Goal: Task Accomplishment & Management: Use online tool/utility

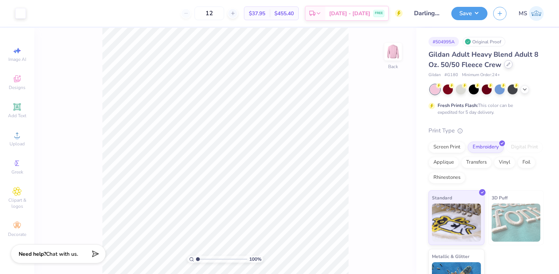
click at [510, 64] on div at bounding box center [508, 64] width 8 height 8
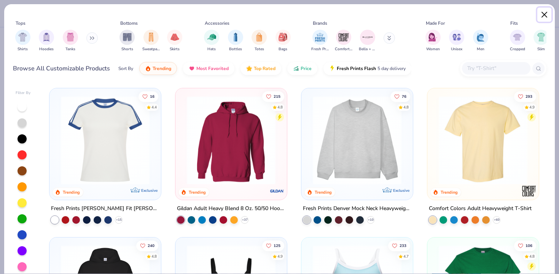
click at [545, 11] on button "Close" at bounding box center [544, 15] width 14 height 14
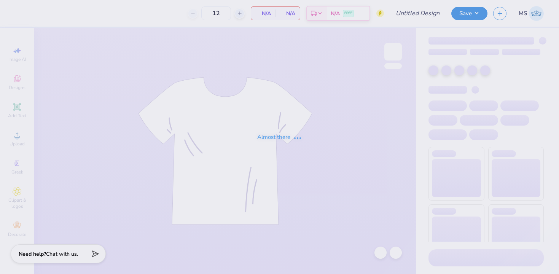
type input "Darlings Set"
type input "50"
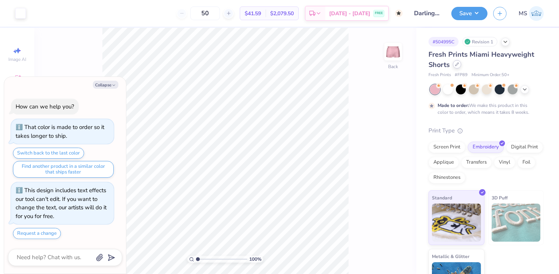
click at [457, 67] on div at bounding box center [457, 64] width 8 height 8
type textarea "x"
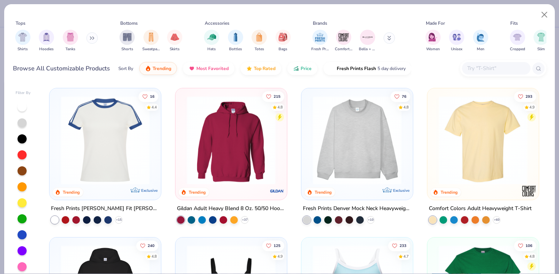
click at [489, 75] on div at bounding box center [503, 68] width 86 height 16
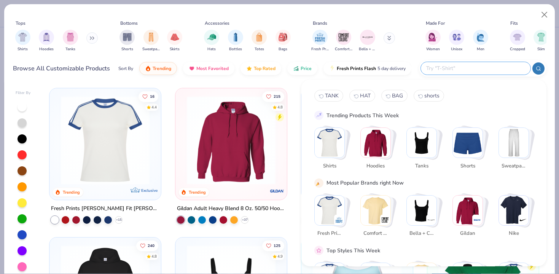
type input "a"
type input "pants"
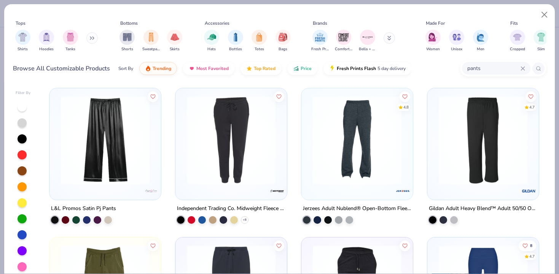
click at [465, 156] on img at bounding box center [483, 140] width 96 height 89
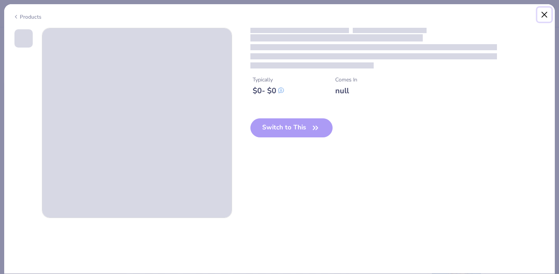
click at [546, 14] on button "Close" at bounding box center [544, 15] width 14 height 14
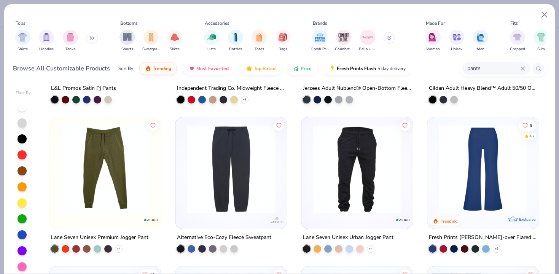
scroll to position [121, 0]
click at [258, 190] on img at bounding box center [231, 168] width 96 height 89
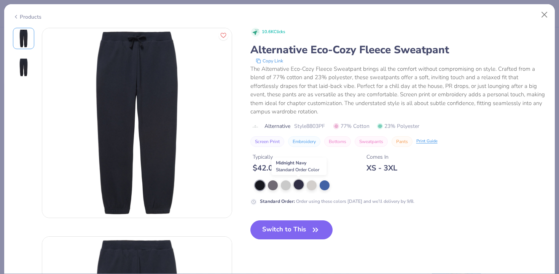
click at [301, 186] on div at bounding box center [299, 185] width 10 height 10
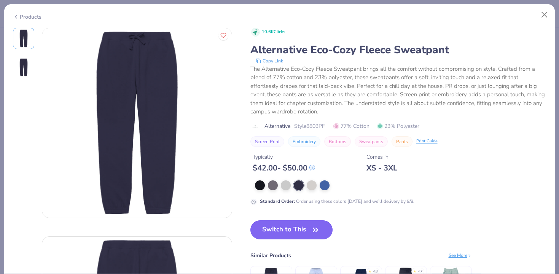
click at [280, 236] on button "Switch to This" at bounding box center [291, 229] width 83 height 19
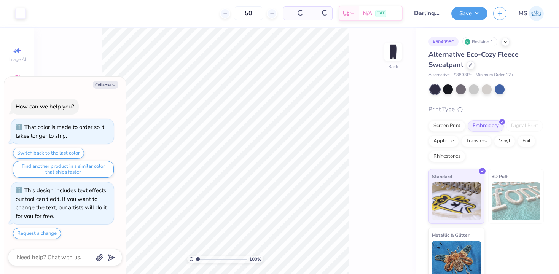
scroll to position [6, 0]
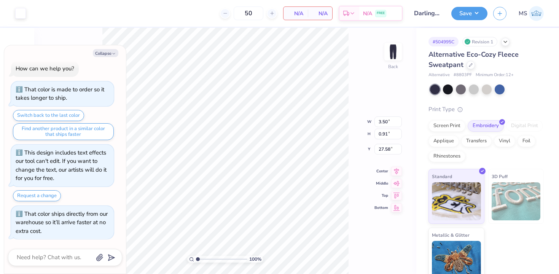
type textarea "x"
type input "1.39"
type textarea "x"
type input "1.74"
type textarea "x"
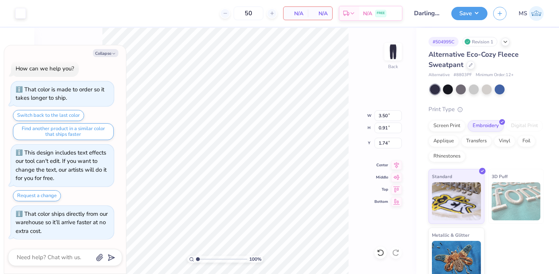
type input "2.58"
click at [459, 18] on button "Save" at bounding box center [469, 12] width 36 height 13
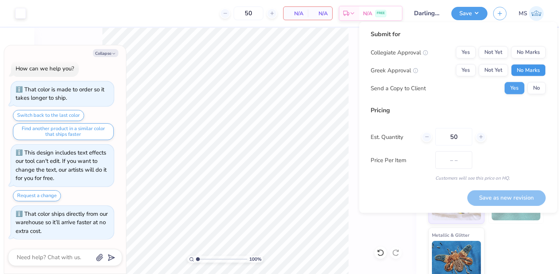
click at [527, 69] on button "No Marks" at bounding box center [528, 70] width 35 height 12
click at [526, 51] on button "No Marks" at bounding box center [528, 52] width 35 height 12
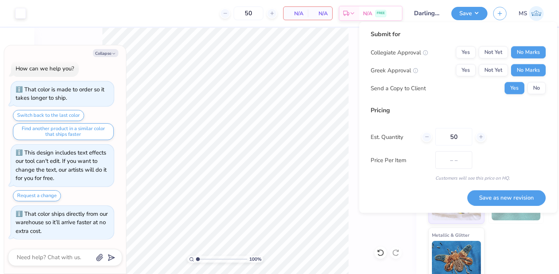
click at [534, 97] on div "Submit for Collegiate Approval Yes Not Yet No Marks Greek Approval Yes Not Yet …" at bounding box center [458, 65] width 175 height 70
click at [535, 88] on button "No" at bounding box center [536, 88] width 18 height 12
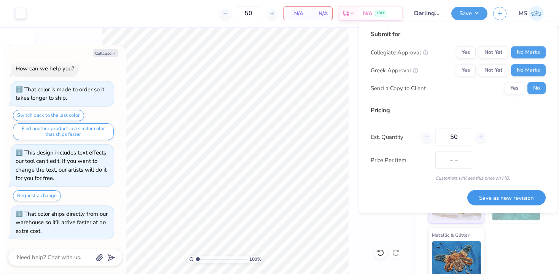
click at [512, 199] on button "Save as new revision" at bounding box center [506, 198] width 78 height 16
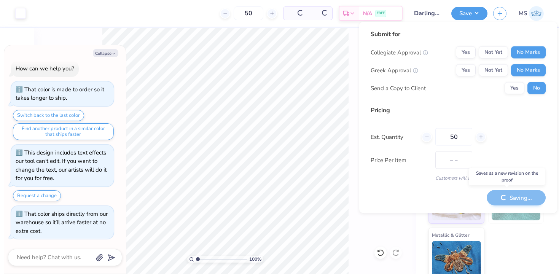
type textarea "x"
type input "$NaN"
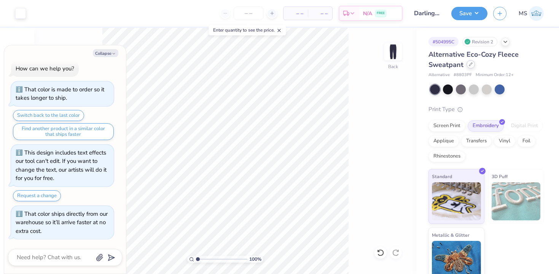
click at [472, 67] on div at bounding box center [471, 64] width 8 height 8
type textarea "x"
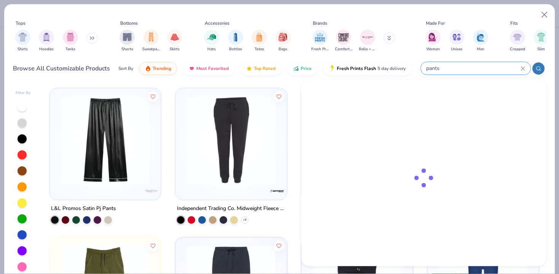
click at [476, 67] on input "pants" at bounding box center [472, 68] width 95 height 9
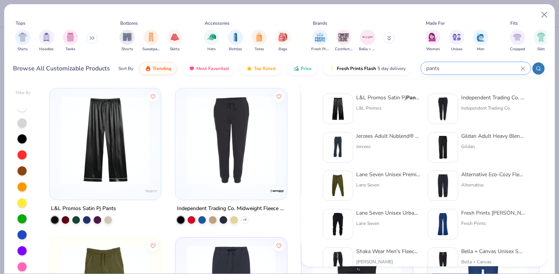
click at [521, 68] on icon at bounding box center [523, 68] width 5 height 5
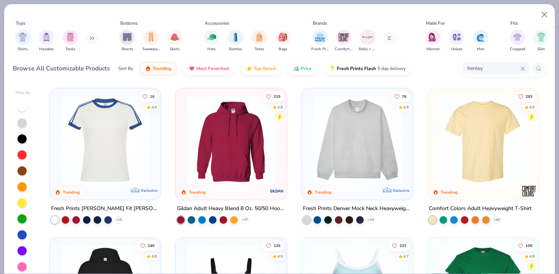
type input "henley"
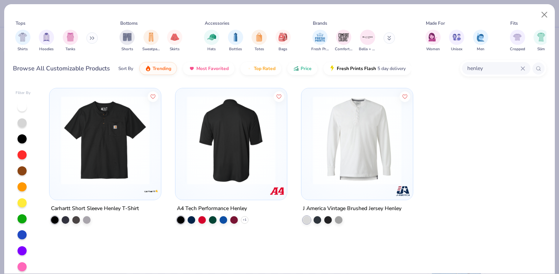
click at [202, 153] on img at bounding box center [231, 140] width 96 height 89
type textarea "x"
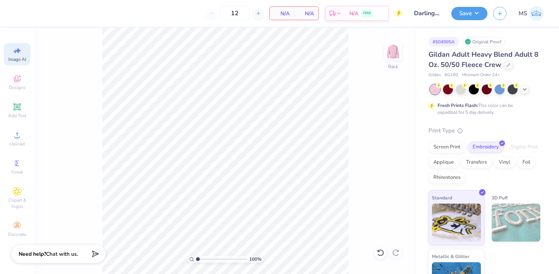
click at [19, 55] on icon at bounding box center [17, 50] width 9 height 9
select select "4"
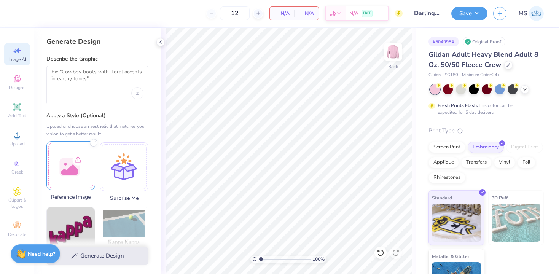
click at [72, 164] on div at bounding box center [70, 165] width 49 height 49
click at [70, 78] on textarea at bounding box center [97, 78] width 92 height 19
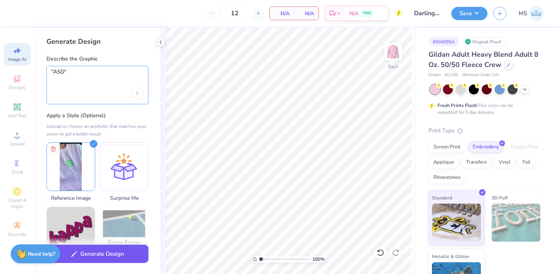
type textarea ""ASD""
click at [108, 253] on button "Generate Design" at bounding box center [97, 254] width 102 height 19
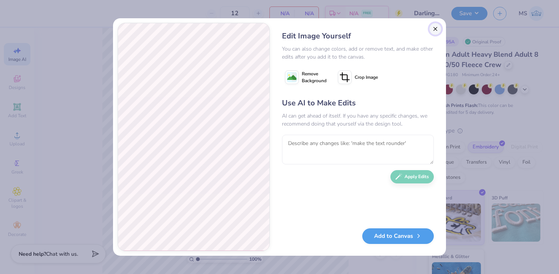
click at [435, 27] on button "Close" at bounding box center [435, 29] width 12 height 12
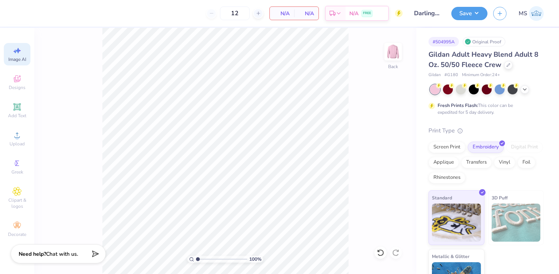
scroll to position [0, 17]
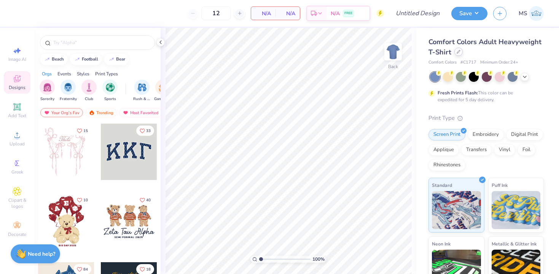
click at [459, 53] on icon at bounding box center [459, 52] width 4 height 4
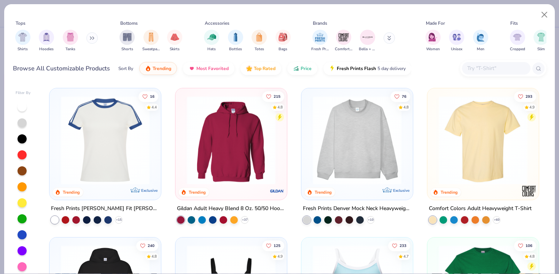
click at [472, 71] on input "text" at bounding box center [496, 68] width 59 height 9
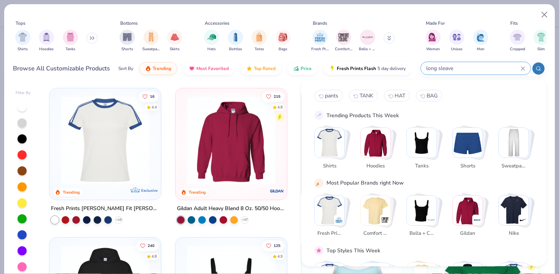
type input "long sleave"
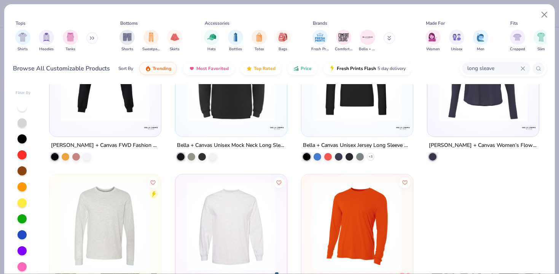
scroll to position [1710, 0]
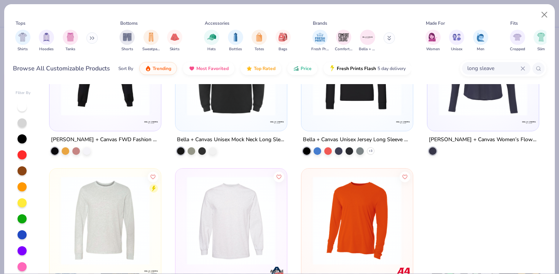
click at [521, 69] on icon at bounding box center [523, 68] width 5 height 5
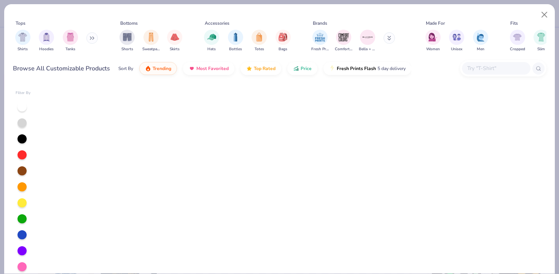
scroll to position [0, 0]
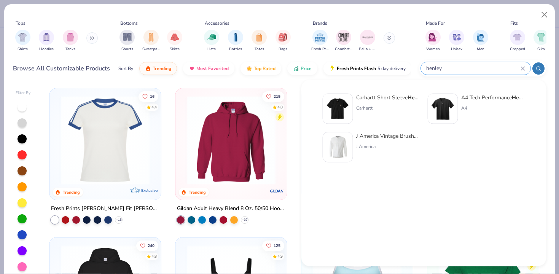
type input "henley"
click at [458, 109] on div at bounding box center [443, 109] width 30 height 30
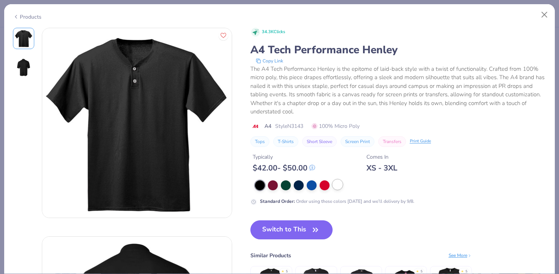
click at [336, 186] on div at bounding box center [338, 185] width 10 height 10
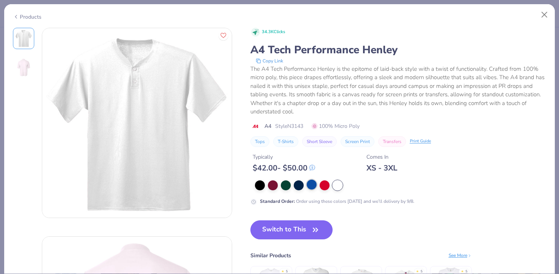
click at [312, 186] on div at bounding box center [312, 185] width 10 height 10
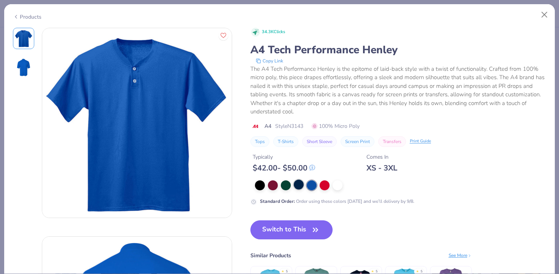
click at [297, 184] on div at bounding box center [299, 185] width 10 height 10
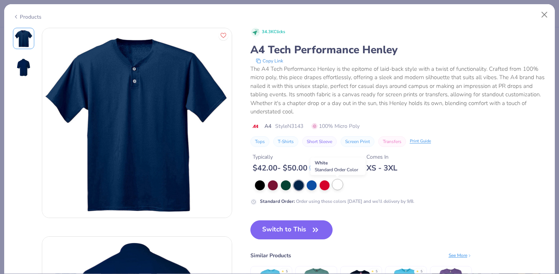
click at [341, 187] on div at bounding box center [338, 185] width 10 height 10
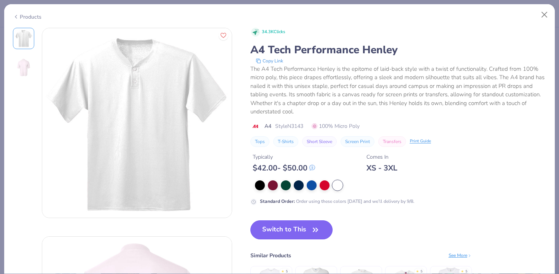
click at [312, 226] on icon "button" at bounding box center [315, 230] width 11 height 11
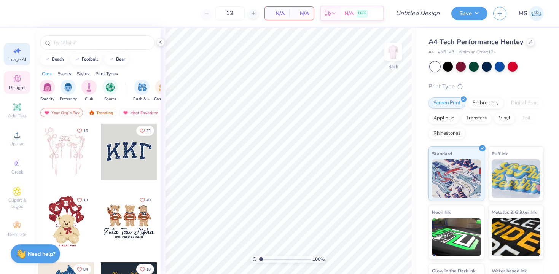
click at [15, 59] on span "Image AI" at bounding box center [17, 59] width 18 height 6
select select "4"
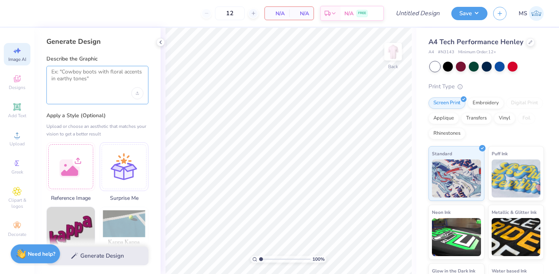
click at [72, 80] on textarea at bounding box center [97, 78] width 92 height 19
click at [75, 167] on div at bounding box center [70, 165] width 49 height 49
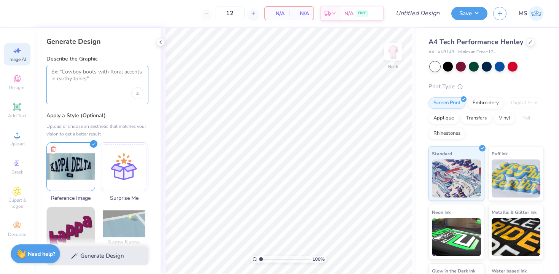
click at [83, 83] on textarea at bounding box center [97, 78] width 92 height 19
click at [98, 257] on div "Generate Design" at bounding box center [97, 255] width 126 height 37
click at [99, 87] on textarea at bounding box center [97, 78] width 92 height 19
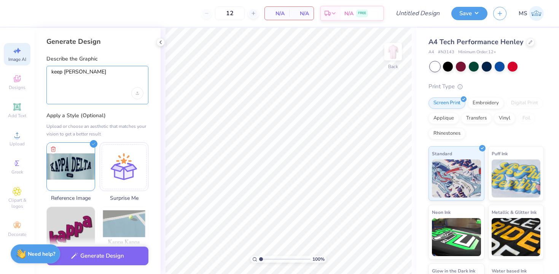
type textarea "keep same"
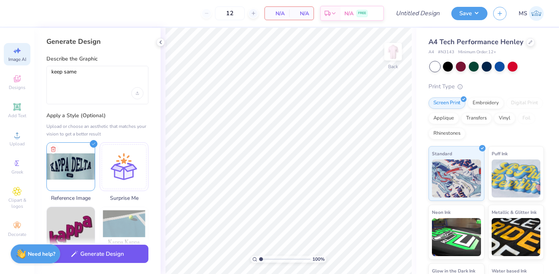
click at [105, 256] on button "Generate Design" at bounding box center [97, 254] width 102 height 19
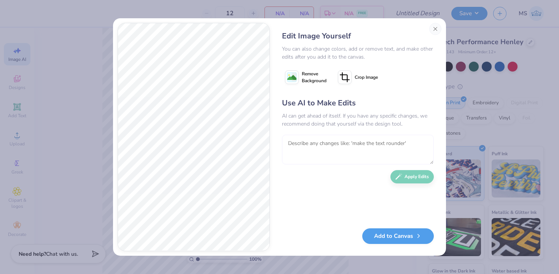
click at [327, 153] on textarea at bounding box center [358, 150] width 152 height 30
click at [313, 146] on textarea "To enrich screen reader interactions, please activate Accessibility in Grammarl…" at bounding box center [358, 150] width 152 height 30
type textarea "Change "Kappa Delta" to "DARLINGS""
click at [414, 176] on button "Apply Edits" at bounding box center [411, 174] width 43 height 13
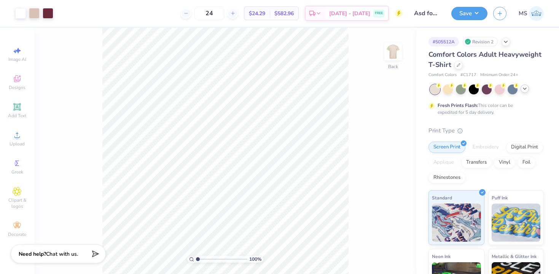
click at [524, 90] on icon at bounding box center [525, 89] width 6 height 6
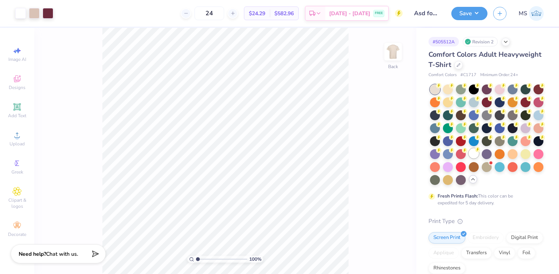
click at [474, 157] on div at bounding box center [474, 153] width 10 height 10
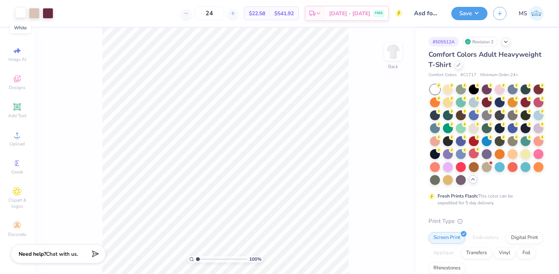
click at [21, 16] on div at bounding box center [20, 12] width 11 height 11
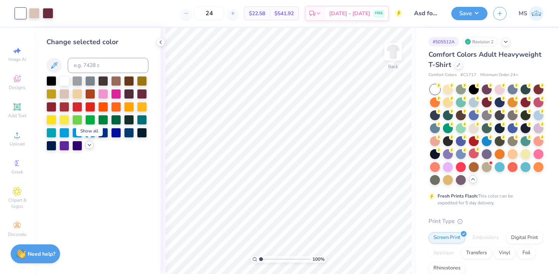
click at [90, 144] on icon at bounding box center [89, 145] width 6 height 6
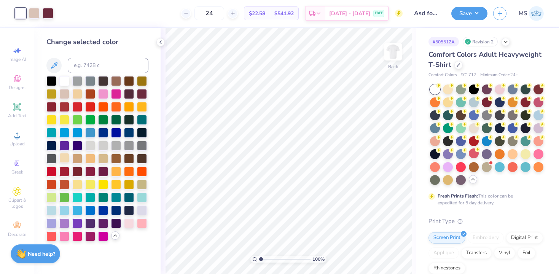
click at [64, 155] on div at bounding box center [64, 158] width 10 height 10
click at [64, 94] on div at bounding box center [64, 93] width 10 height 10
click at [382, 251] on icon at bounding box center [381, 253] width 8 height 8
click at [24, 15] on div at bounding box center [20, 12] width 11 height 11
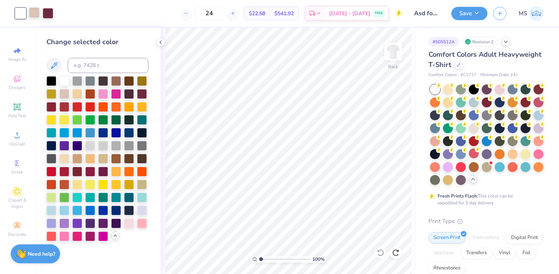
click at [37, 13] on div at bounding box center [34, 12] width 11 height 11
click at [77, 91] on div at bounding box center [77, 93] width 10 height 10
click at [23, 12] on div at bounding box center [20, 12] width 11 height 11
click at [63, 91] on div at bounding box center [64, 93] width 10 height 10
click at [34, 13] on div at bounding box center [34, 12] width 11 height 11
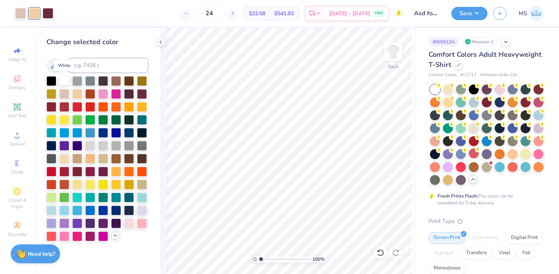
click at [65, 81] on div at bounding box center [64, 80] width 10 height 10
click at [19, 12] on div at bounding box center [20, 12] width 11 height 11
click at [67, 159] on div at bounding box center [64, 158] width 10 height 10
click at [65, 93] on div at bounding box center [64, 93] width 10 height 10
click at [81, 67] on input at bounding box center [108, 65] width 81 height 15
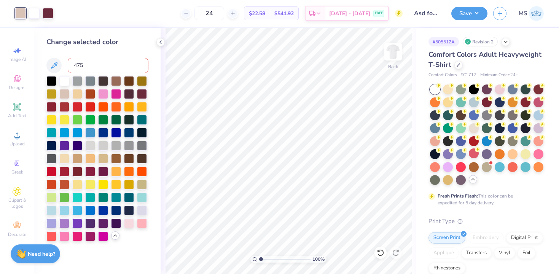
type input "4755"
click at [53, 67] on icon at bounding box center [54, 65] width 6 height 6
click at [55, 61] on icon at bounding box center [53, 65] width 9 height 9
click at [456, 16] on button "Save" at bounding box center [469, 12] width 36 height 13
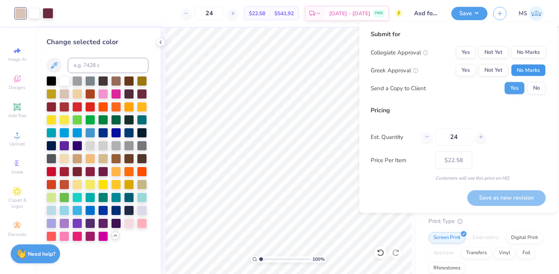
click at [529, 68] on button "No Marks" at bounding box center [528, 70] width 35 height 12
click at [529, 55] on button "No Marks" at bounding box center [528, 52] width 35 height 12
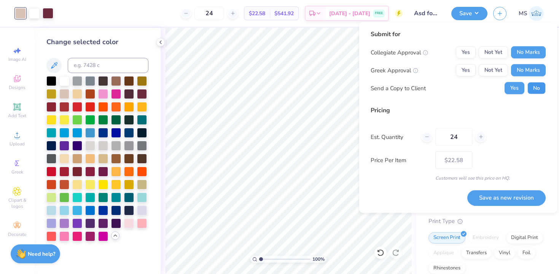
click at [534, 86] on button "No" at bounding box center [536, 88] width 18 height 12
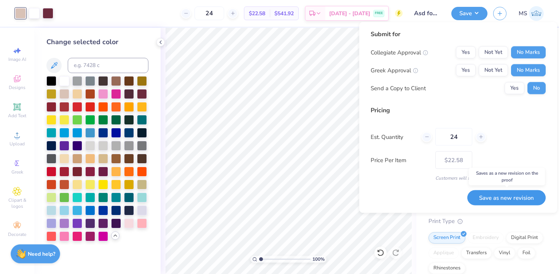
click at [519, 193] on button "Save as new revision" at bounding box center [506, 198] width 78 height 16
type input "$22.58"
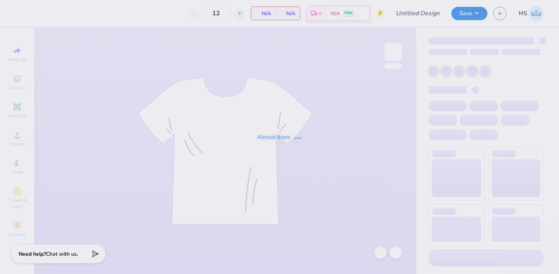
type input "Included Merch Rain jacket"
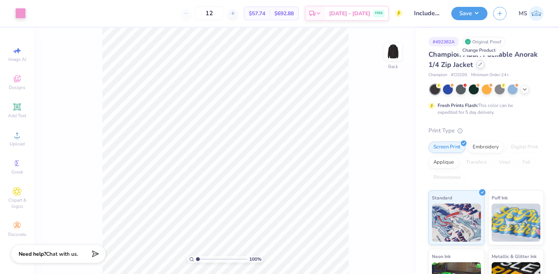
click at [478, 68] on div at bounding box center [480, 64] width 8 height 8
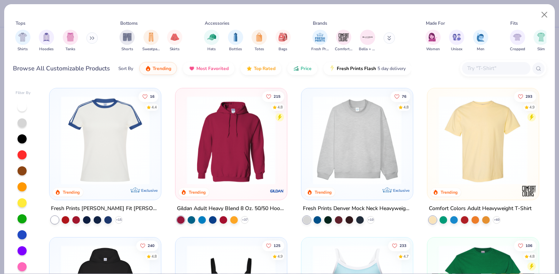
click at [482, 65] on input "text" at bounding box center [496, 68] width 59 height 9
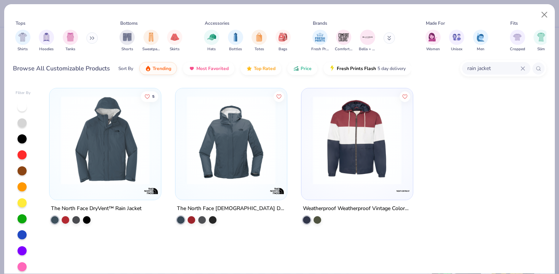
click at [497, 67] on input "rain jacket" at bounding box center [494, 68] width 54 height 9
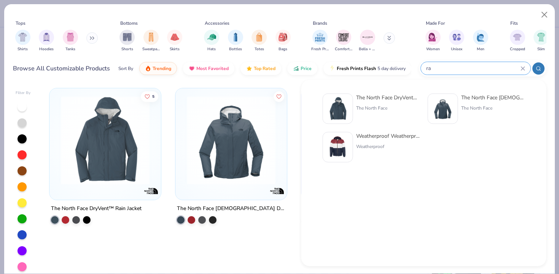
type input "r"
type input "jacket"
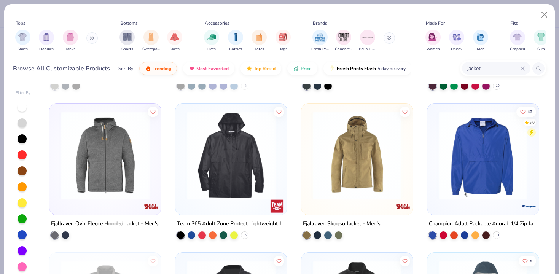
scroll to position [440, 0]
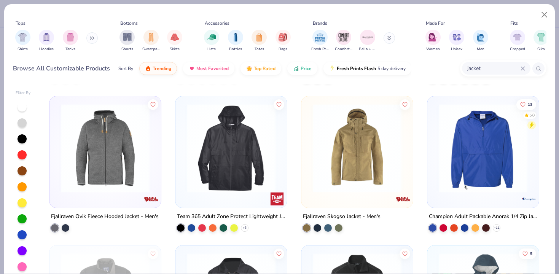
click at [241, 165] on img at bounding box center [231, 148] width 96 height 89
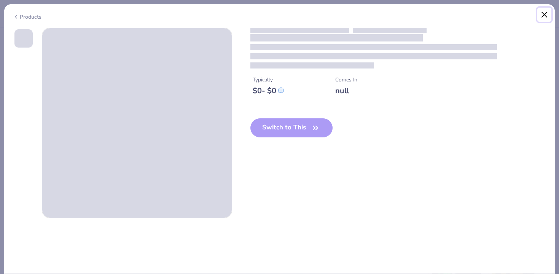
click at [545, 15] on button "Close" at bounding box center [544, 15] width 14 height 14
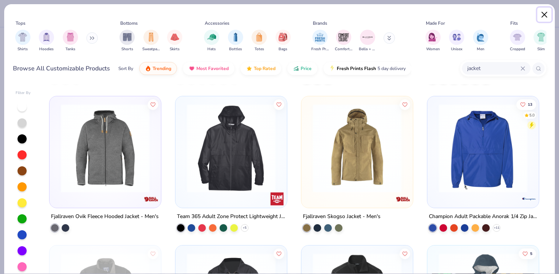
click at [543, 14] on button "Close" at bounding box center [544, 15] width 14 height 14
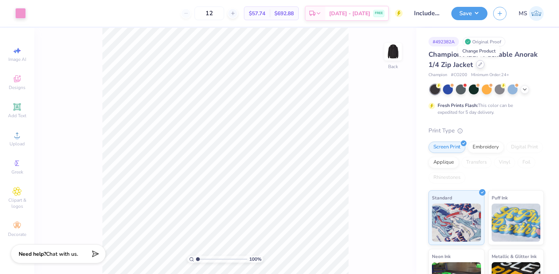
click at [479, 64] on icon at bounding box center [480, 64] width 4 height 4
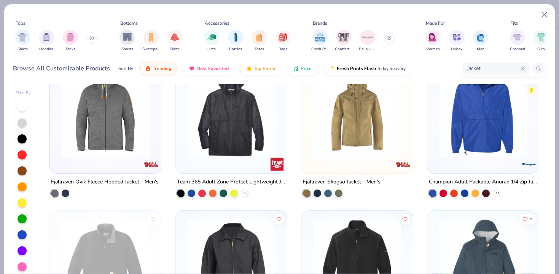
scroll to position [473, 0]
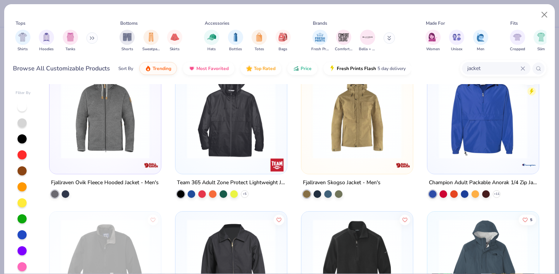
click at [240, 131] on img at bounding box center [231, 114] width 96 height 89
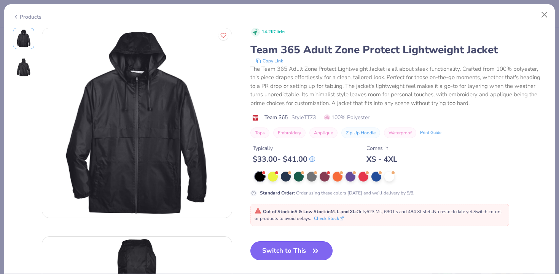
click at [282, 249] on button "Switch to This" at bounding box center [291, 250] width 83 height 19
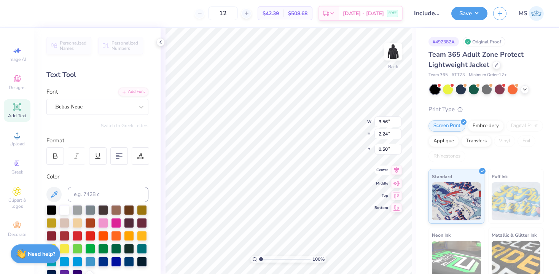
click at [396, 171] on icon at bounding box center [396, 170] width 11 height 9
click at [382, 255] on icon at bounding box center [380, 252] width 6 height 7
click at [395, 166] on icon at bounding box center [396, 164] width 5 height 6
type input "1.46"
click at [467, 17] on button "Save" at bounding box center [469, 12] width 36 height 13
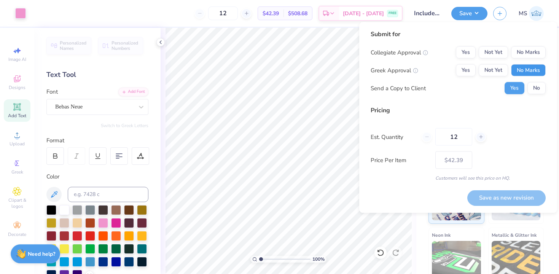
click at [534, 68] on button "No Marks" at bounding box center [528, 70] width 35 height 12
click at [533, 54] on button "No Marks" at bounding box center [528, 52] width 35 height 12
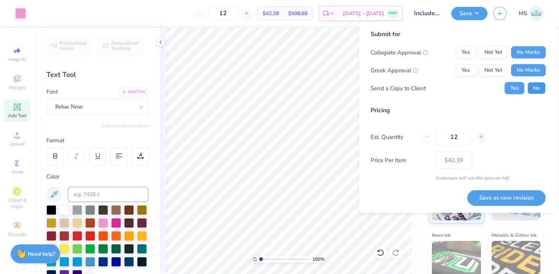
click at [538, 89] on button "No" at bounding box center [536, 88] width 18 height 12
click at [521, 194] on button "Save as new revision" at bounding box center [506, 198] width 78 height 16
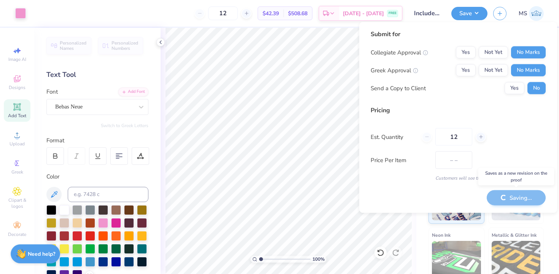
type input "$42.39"
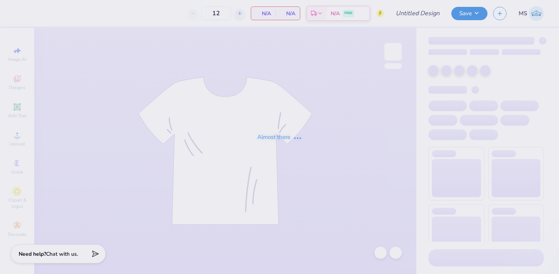
type input "ASD hat tee"
type input "24"
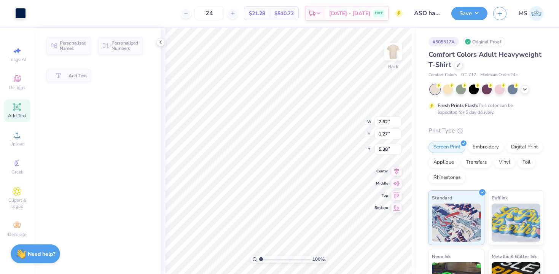
type input "5.40"
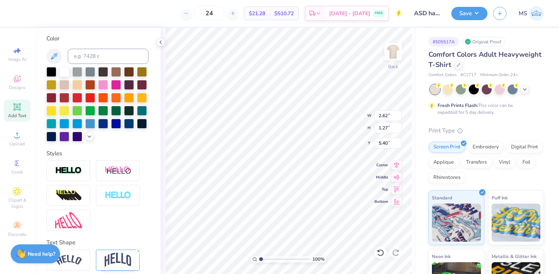
scroll to position [150, 0]
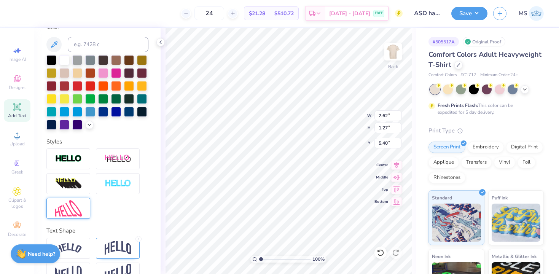
click at [79, 211] on img at bounding box center [68, 208] width 27 height 16
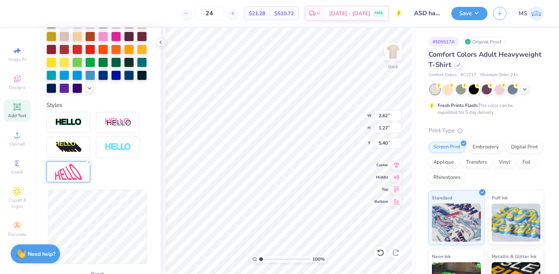
scroll to position [191, 0]
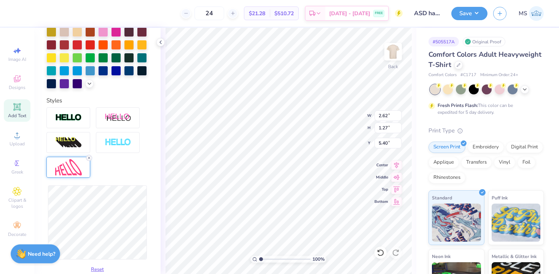
click at [89, 157] on line at bounding box center [89, 158] width 2 height 2
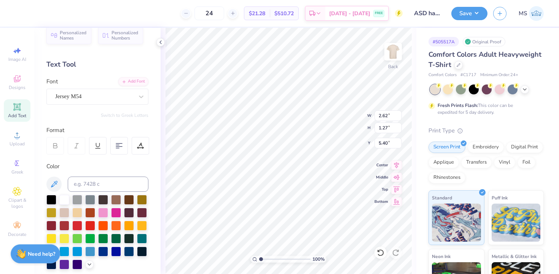
scroll to position [0, 0]
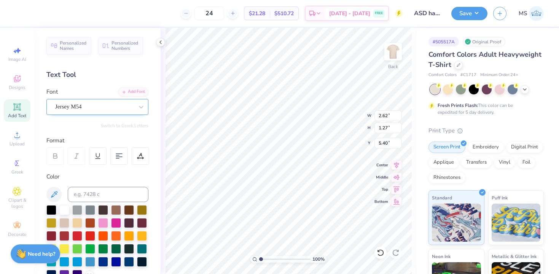
click at [127, 111] on div "Jersey M54" at bounding box center [94, 107] width 80 height 12
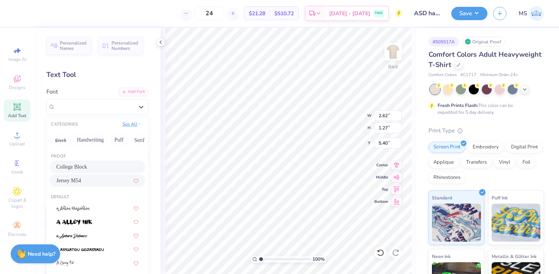
click at [134, 124] on button "See All" at bounding box center [132, 124] width 24 height 8
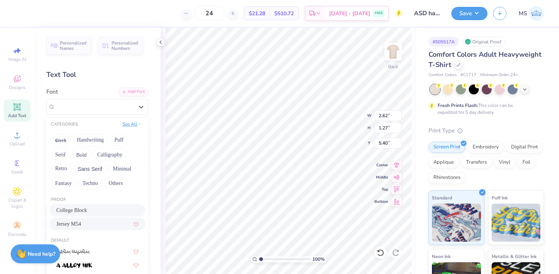
click at [133, 125] on button "See All" at bounding box center [132, 124] width 24 height 8
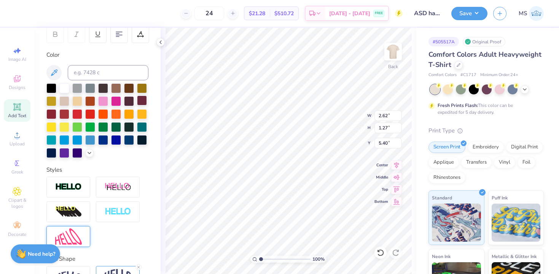
scroll to position [168, 0]
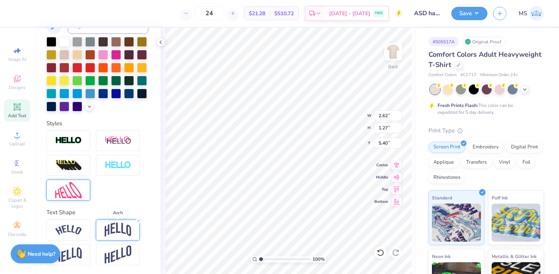
click at [112, 232] on img at bounding box center [118, 230] width 27 height 14
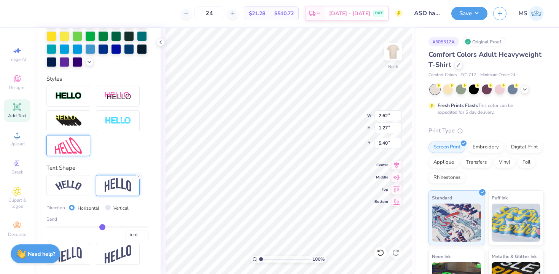
type input "0.05"
type input "-0.02"
type input "-0.15"
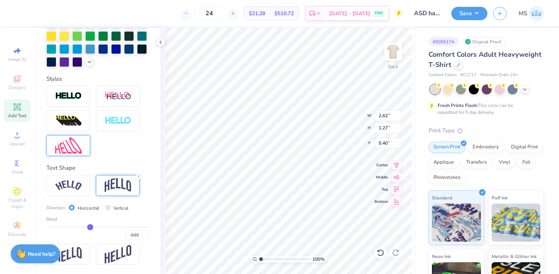
type input "-0.15"
type input "-0.3"
type input "-0.30"
type input "-0.47"
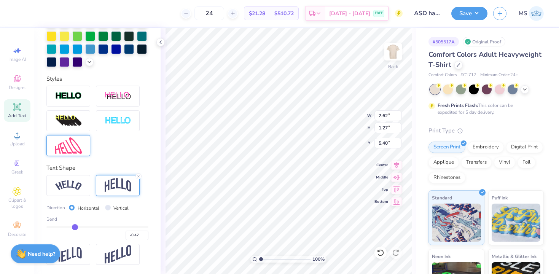
type input "-0.59"
type input "-0.68"
type input "-0.73"
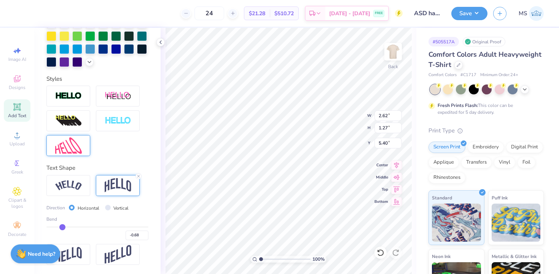
type input "-0.73"
type input "-0.75"
type input "-0.77"
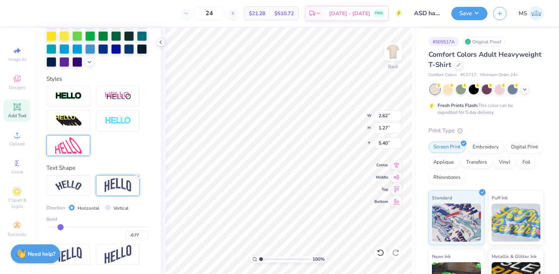
type input "-0.8"
type input "-0.80"
type input "-0.86"
type input "-0.9"
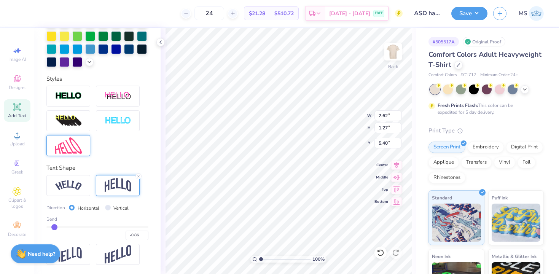
type input "-0.90"
type input "-0.94"
type input "-0.96"
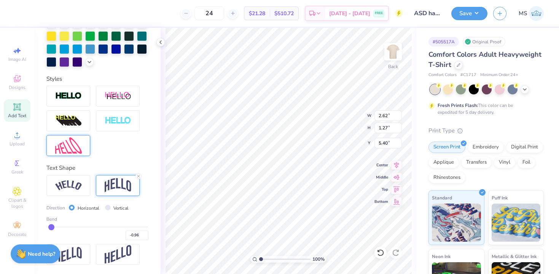
drag, startPoint x: 100, startPoint y: 226, endPoint x: 51, endPoint y: 225, distance: 49.1
type input "-0.96"
click at [51, 226] on input "range" at bounding box center [97, 226] width 102 height 1
type input "2.27"
type input "4.90"
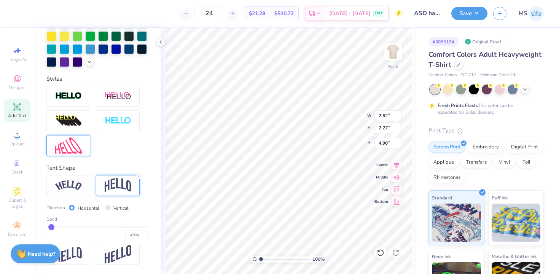
type input "-0.9"
type input "-0.90"
type input "-0.86"
type input "-0.79"
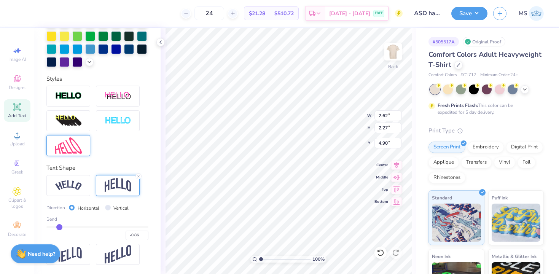
type input "-0.79"
type input "-0.73"
type input "-0.64"
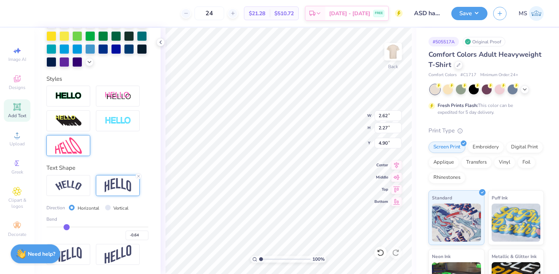
type input "-0.58"
type input "-0.55"
type input "-0.52"
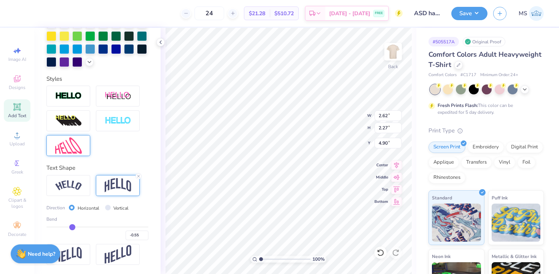
type input "-0.52"
type input "-0.51"
drag, startPoint x: 53, startPoint y: 227, endPoint x: 73, endPoint y: 227, distance: 20.6
type input "-0.51"
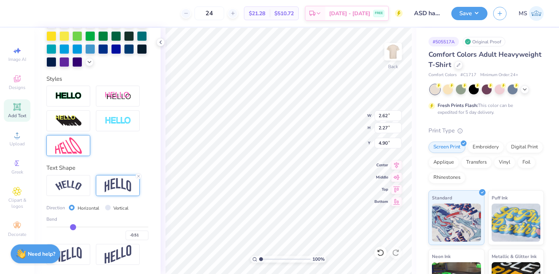
click at [73, 227] on input "range" at bounding box center [97, 226] width 102 height 1
type input "1.66"
type input "0.50"
type input "-0.45"
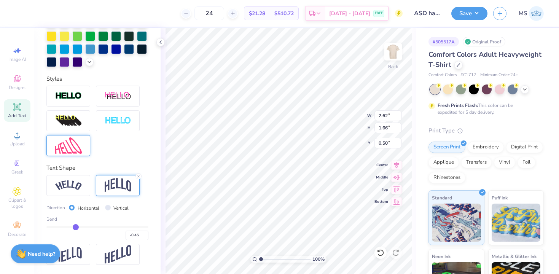
type input "-0.43"
type input "-0.39"
type input "-0.34"
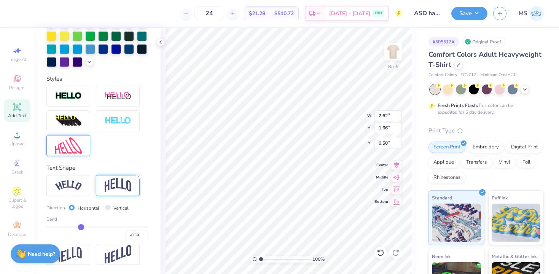
type input "-0.34"
type input "-0.3"
type input "-0.30"
type input "-0.28"
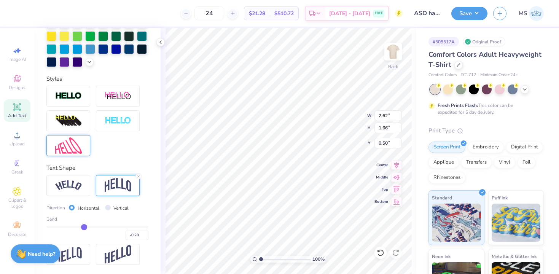
type input "-0.27"
type input "-0.26"
drag, startPoint x: 75, startPoint y: 227, endPoint x: 85, endPoint y: 227, distance: 9.5
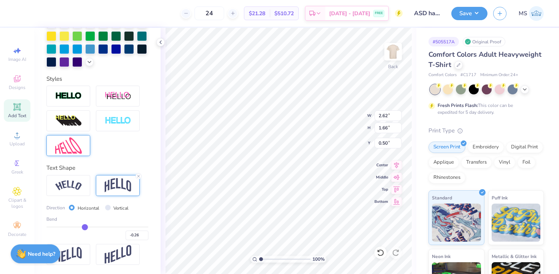
type input "-0.26"
click at [85, 227] on input "range" at bounding box center [97, 226] width 102 height 1
type input "1.41"
type input "0.62"
type input "-0.24"
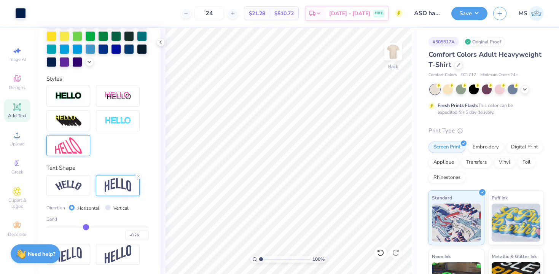
type input "-0.24"
type input "-0.22"
type input "-0.13"
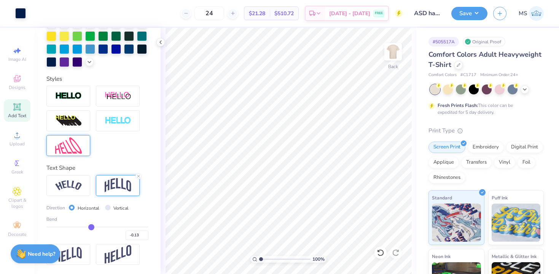
type input "-0.04"
type input "0.02"
type input "0.06"
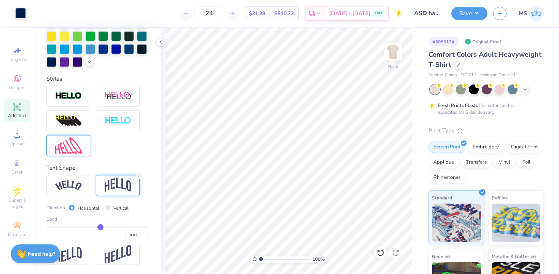
type input "0.06"
type input "0.07"
drag, startPoint x: 86, startPoint y: 227, endPoint x: 100, endPoint y: 227, distance: 14.8
click at [100, 227] on input "range" at bounding box center [97, 226] width 102 height 1
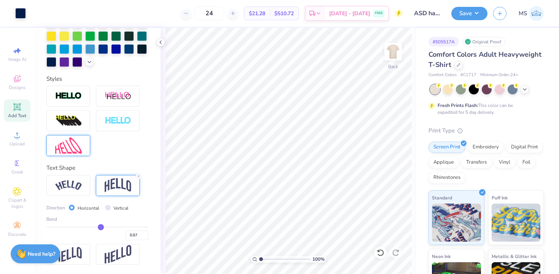
type input "0.06"
type input "0.01"
type input "-0.05"
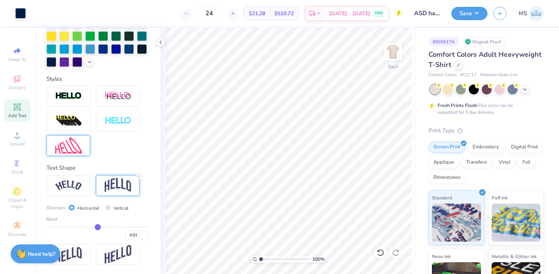
type input "-0.05"
type input "-0.09"
type input "-0.11"
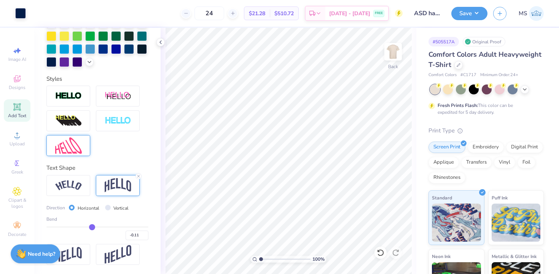
drag, startPoint x: 100, startPoint y: 227, endPoint x: 91, endPoint y: 227, distance: 9.1
type input "-0.12"
click at [91, 227] on input "range" at bounding box center [97, 226] width 102 height 1
type input "-0.12"
click at [108, 207] on input "Vertical" at bounding box center [108, 208] width 6 height 6
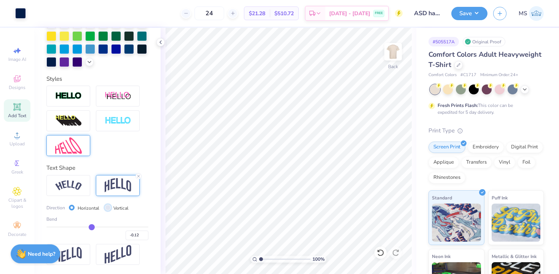
radio input "true"
click at [84, 228] on div "-0.12" at bounding box center [97, 233] width 102 height 14
type input "-0.13"
type input "-0.17"
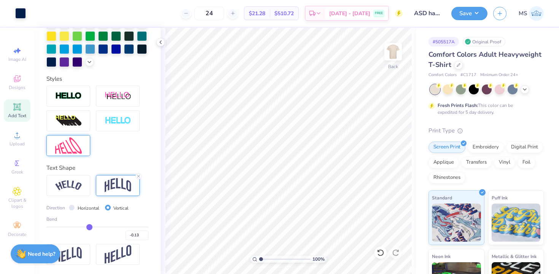
type input "-0.17"
type input "-0.25"
type input "-0.32"
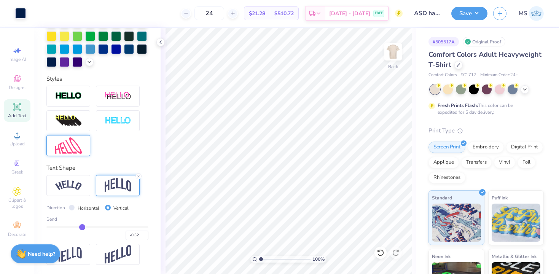
type input "-0.38"
drag, startPoint x: 91, startPoint y: 228, endPoint x: 78, endPoint y: 228, distance: 12.9
type input "-0.39"
click at [79, 228] on input "range" at bounding box center [97, 226] width 102 height 1
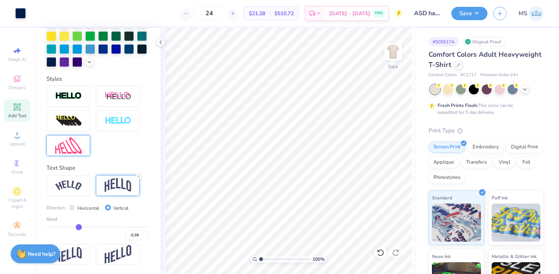
type input "-0.39"
type input "-0.34"
type input "-0.21"
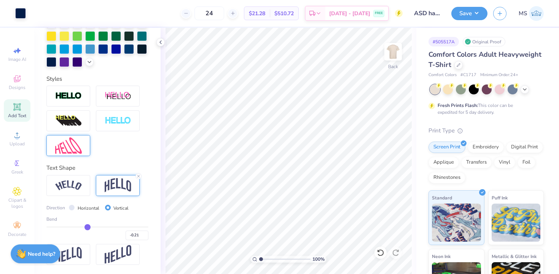
type input "-0.03"
type input "0.1"
type input "0.10"
type input "0.16"
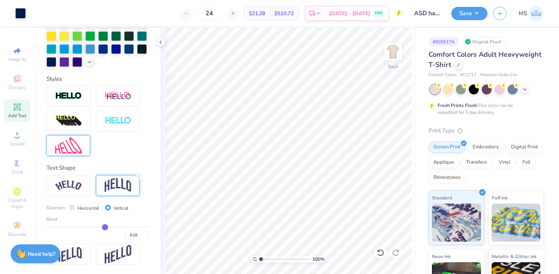
type input "0.16"
type input "0.18"
type input "0.16"
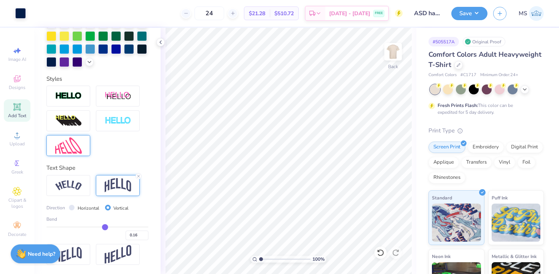
type input "0.15"
type input "0.14"
type input "0.13"
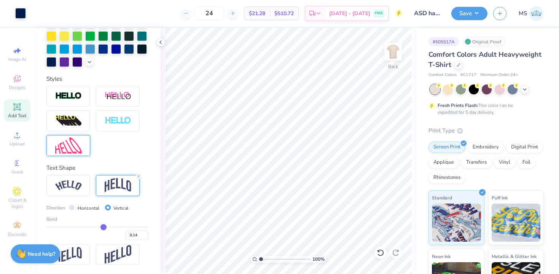
type input "0.13"
type input "0.12"
type input "0.1"
type input "0.10"
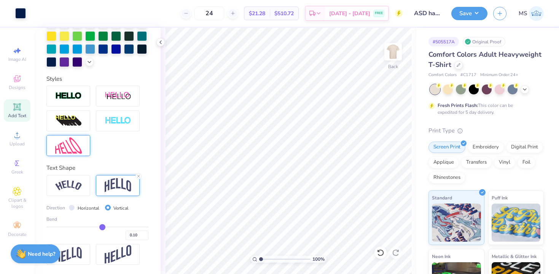
type input "0.08"
type input "0.06"
type input "0.05"
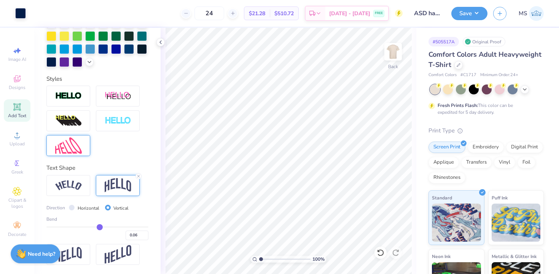
type input "0.05"
type input "0.04"
type input "0.03"
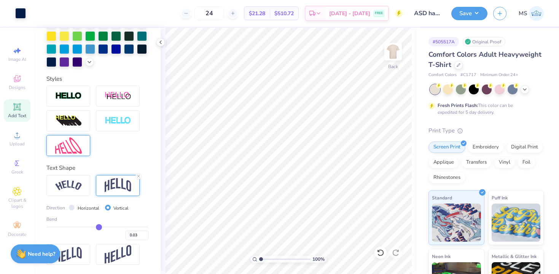
type input "0.01"
type input "-0.01"
drag, startPoint x: 80, startPoint y: 226, endPoint x: 97, endPoint y: 226, distance: 17.1
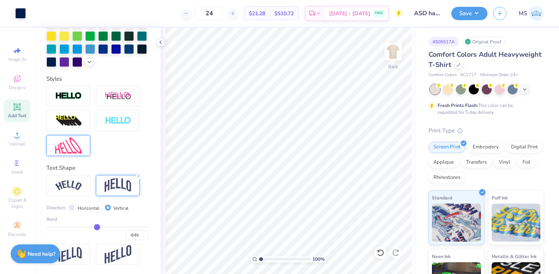
type input "-0.01"
click at [97, 226] on input "range" at bounding box center [97, 226] width 102 height 1
click at [80, 207] on label "Horizontal" at bounding box center [89, 208] width 22 height 7
click at [75, 207] on input "Horizontal" at bounding box center [72, 208] width 6 height 6
radio input "true"
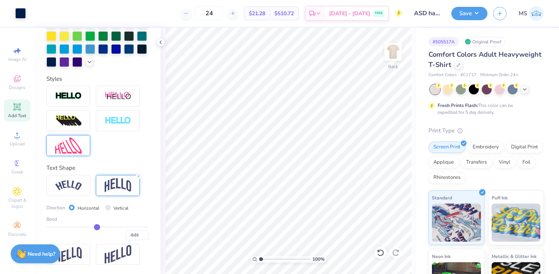
type input "0"
type input "0.00"
type input "0.03"
type input "0.04"
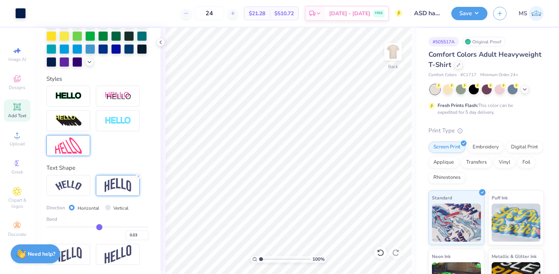
type input "0.04"
type input "0.05"
click at [100, 226] on input "range" at bounding box center [97, 226] width 102 height 1
type input "0.02"
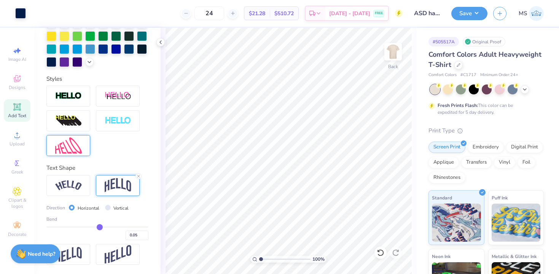
type input "0.02"
type input "-0.03"
type input "-0.08"
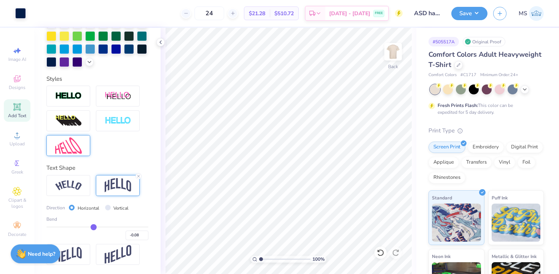
type input "-0.1"
type input "-0.10"
type input "-0.12"
type input "-0.13"
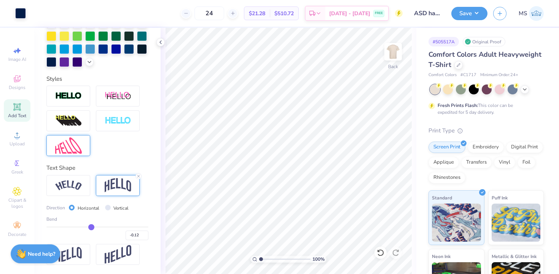
type input "-0.13"
drag, startPoint x: 100, startPoint y: 225, endPoint x: 91, endPoint y: 225, distance: 8.8
click at [91, 226] on input "range" at bounding box center [97, 226] width 102 height 1
type input "-0.14"
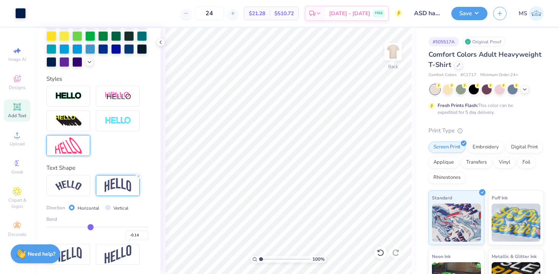
type input "-0.15"
click at [90, 226] on input "range" at bounding box center [97, 226] width 102 height 1
type input "-0.12"
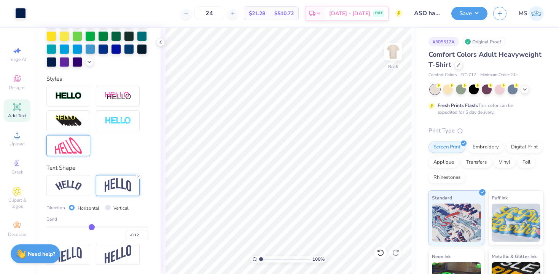
type input "-0.11"
click at [92, 226] on input "range" at bounding box center [97, 226] width 102 height 1
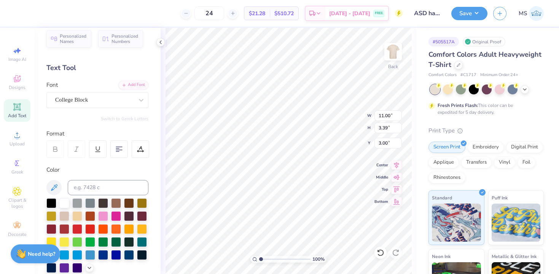
scroll to position [0, 0]
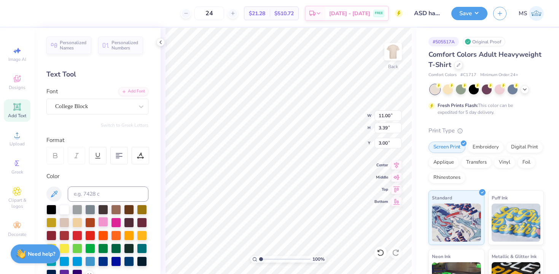
click at [104, 220] on div at bounding box center [103, 222] width 10 height 10
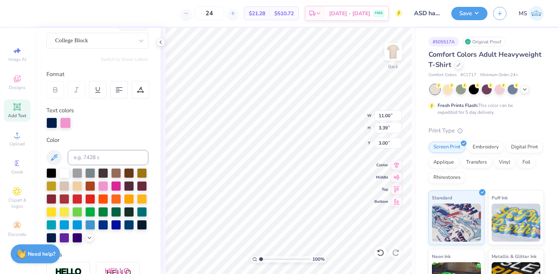
scroll to position [67, 0]
click at [76, 210] on div at bounding box center [77, 211] width 10 height 10
click at [89, 237] on icon at bounding box center [89, 237] width 6 height 6
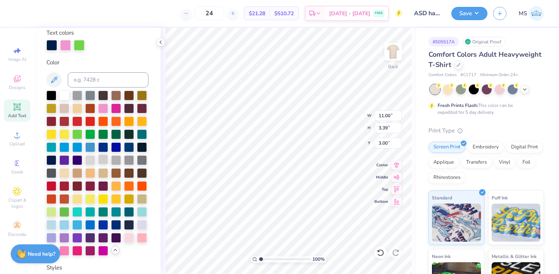
scroll to position [146, 0]
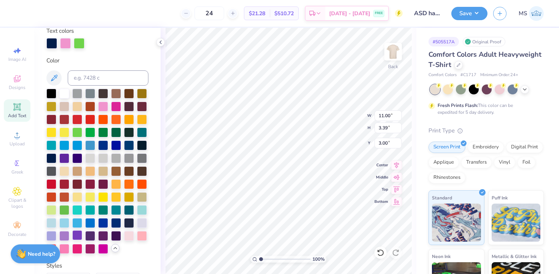
click at [79, 233] on div at bounding box center [77, 235] width 10 height 10
click at [79, 210] on div at bounding box center [77, 209] width 10 height 10
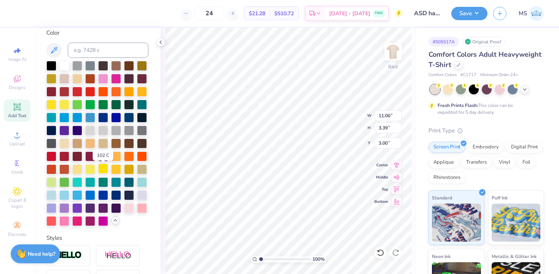
scroll to position [172, 0]
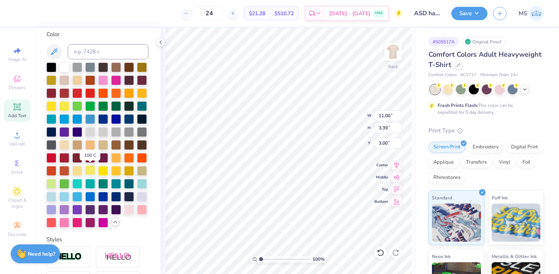
click at [90, 171] on div at bounding box center [90, 170] width 10 height 10
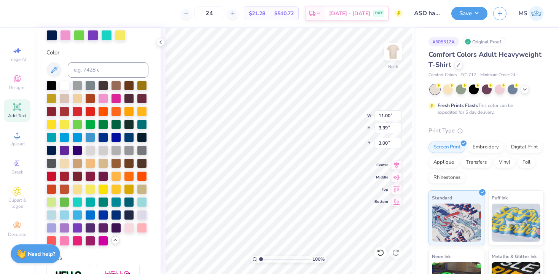
scroll to position [153, 0]
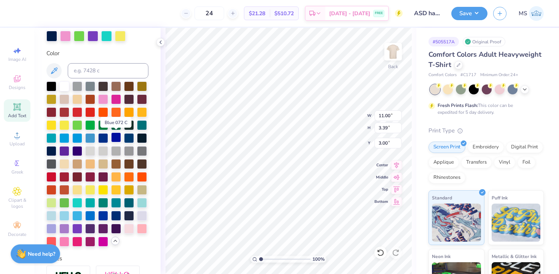
click at [117, 135] on div at bounding box center [116, 137] width 10 height 10
click at [141, 226] on div at bounding box center [142, 228] width 10 height 10
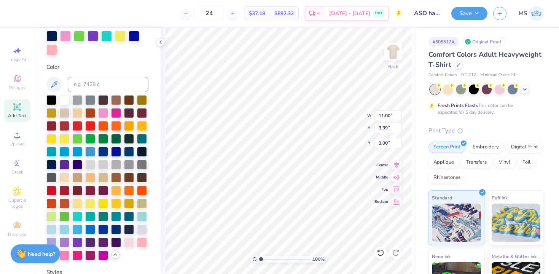
scroll to position [0, 1]
type textarea "DARLINGS"
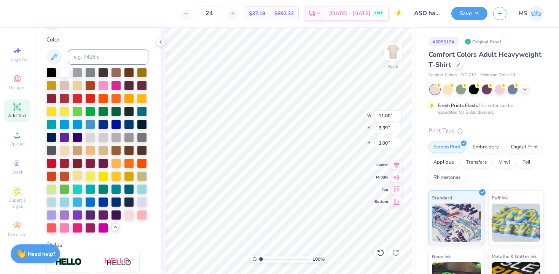
scroll to position [181, 0]
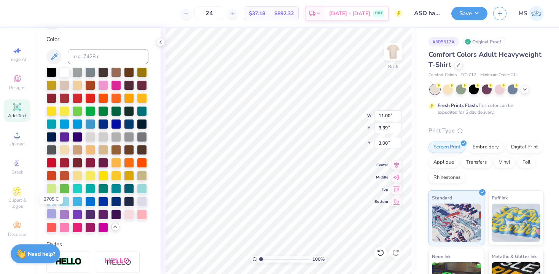
click at [53, 214] on div at bounding box center [51, 214] width 10 height 10
click at [142, 201] on div at bounding box center [142, 201] width 10 height 10
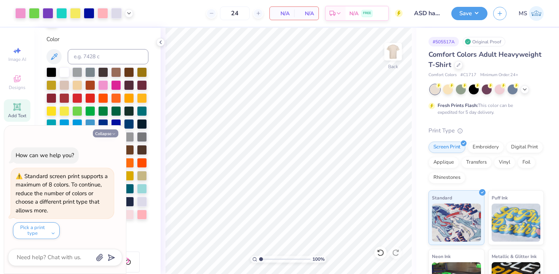
click at [108, 132] on button "Collapse" at bounding box center [105, 133] width 25 height 8
type textarea "x"
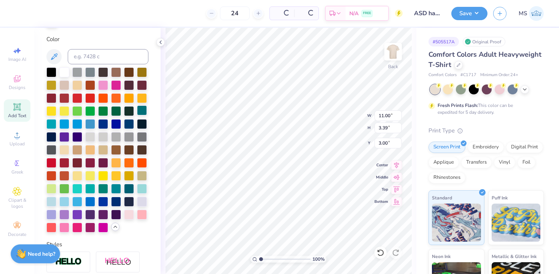
scroll to position [0, 1]
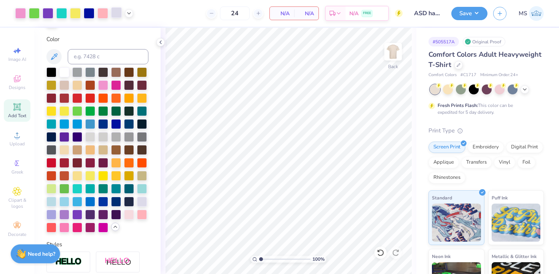
click at [118, 11] on div at bounding box center [116, 12] width 11 height 11
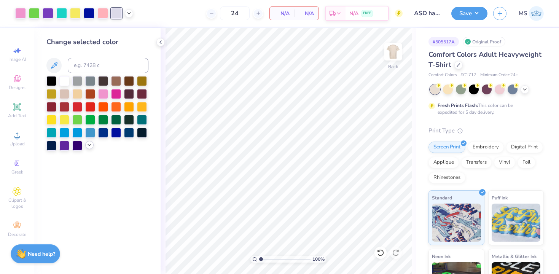
click at [89, 145] on polyline at bounding box center [89, 145] width 3 height 2
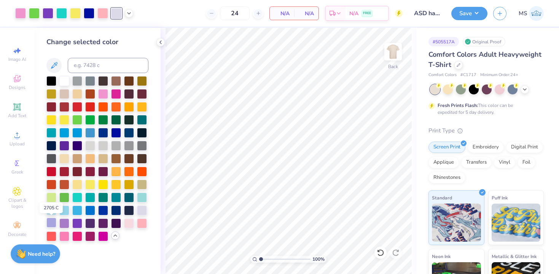
click at [54, 222] on div at bounding box center [51, 223] width 10 height 10
click at [100, 13] on div at bounding box center [102, 12] width 11 height 11
click at [131, 226] on div at bounding box center [129, 223] width 10 height 10
click at [106, 62] on input at bounding box center [108, 65] width 81 height 15
type input "706"
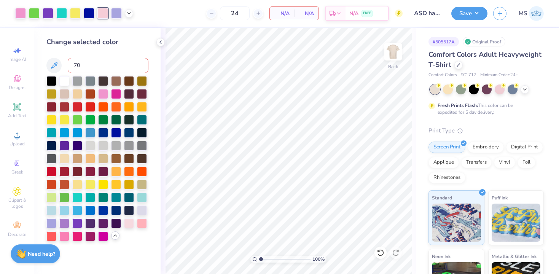
type input "707"
click at [90, 11] on div at bounding box center [89, 12] width 11 height 11
click at [92, 67] on input at bounding box center [108, 65] width 81 height 15
type input "0"
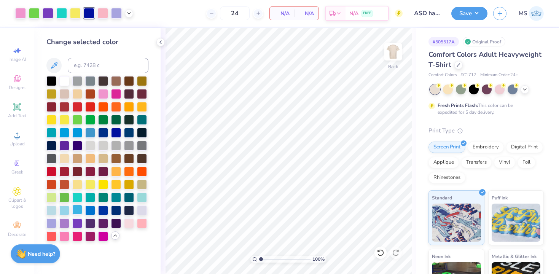
click at [81, 209] on div at bounding box center [77, 210] width 10 height 10
click at [78, 11] on div at bounding box center [75, 12] width 11 height 11
click at [91, 186] on div at bounding box center [90, 184] width 10 height 10
click at [77, 185] on div at bounding box center [77, 184] width 10 height 10
click at [65, 14] on div at bounding box center [61, 12] width 11 height 11
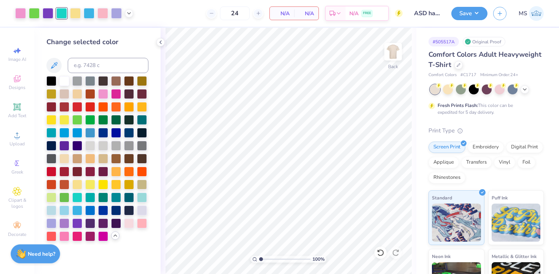
click at [78, 55] on div "Change selected color" at bounding box center [97, 139] width 102 height 204
click at [78, 68] on input at bounding box center [108, 65] width 81 height 15
type input "3252"
type input "3248"
click at [52, 14] on div at bounding box center [48, 12] width 11 height 11
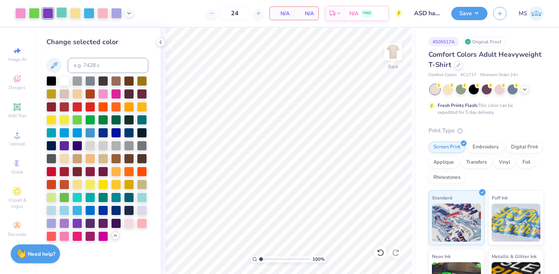
click at [61, 14] on div at bounding box center [61, 12] width 11 height 11
click at [143, 195] on div at bounding box center [142, 197] width 10 height 10
click at [48, 13] on div at bounding box center [48, 12] width 11 height 11
click at [83, 66] on input at bounding box center [108, 65] width 81 height 15
type input "265"
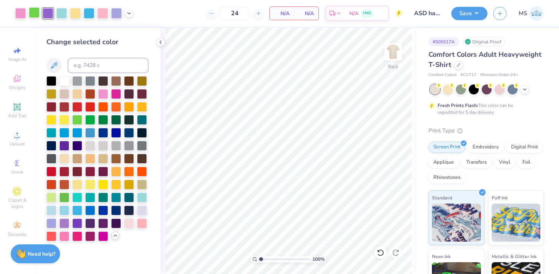
click at [37, 14] on div at bounding box center [34, 12] width 11 height 11
click at [52, 197] on div at bounding box center [51, 197] width 10 height 10
click at [77, 70] on input at bounding box center [108, 65] width 81 height 15
type input "373"
type input "374"
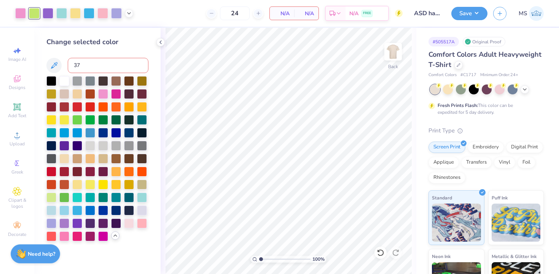
type input "375"
click at [16, 6] on div "Art colors" at bounding box center [66, 13] width 133 height 27
click at [18, 8] on div at bounding box center [20, 12] width 11 height 11
click at [67, 239] on div at bounding box center [64, 236] width 10 height 10
click at [103, 91] on div at bounding box center [103, 93] width 10 height 10
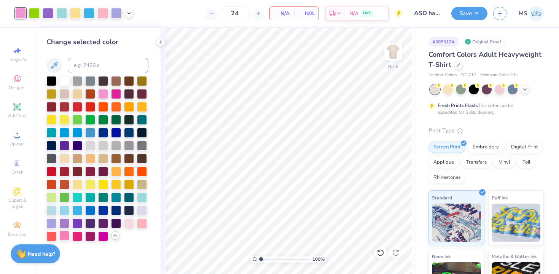
click at [65, 235] on div at bounding box center [64, 236] width 10 height 10
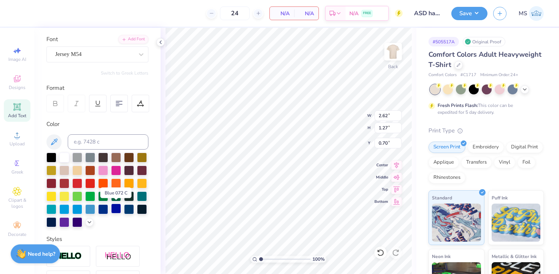
scroll to position [53, 0]
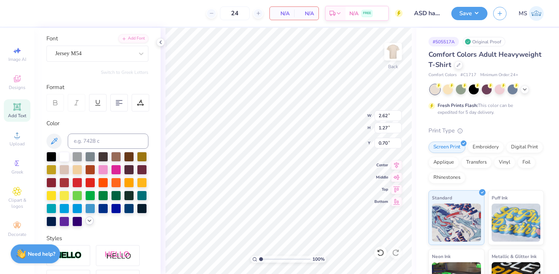
click at [85, 222] on div at bounding box center [89, 221] width 8 height 8
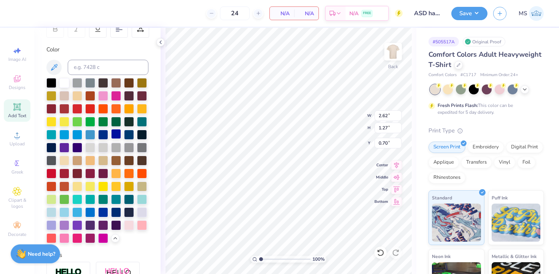
scroll to position [128, 0]
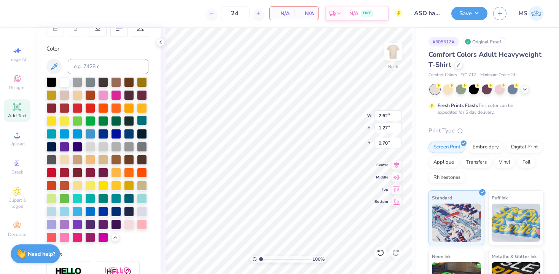
click at [144, 120] on div at bounding box center [142, 120] width 10 height 10
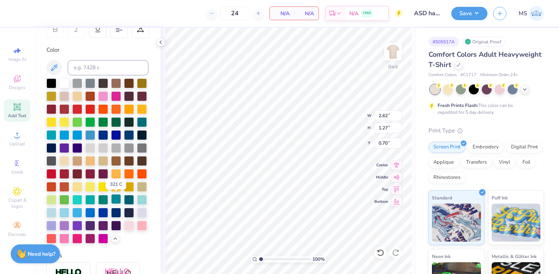
click at [115, 201] on div at bounding box center [116, 199] width 10 height 10
click at [89, 201] on div at bounding box center [90, 199] width 10 height 10
click at [129, 197] on div at bounding box center [129, 199] width 10 height 10
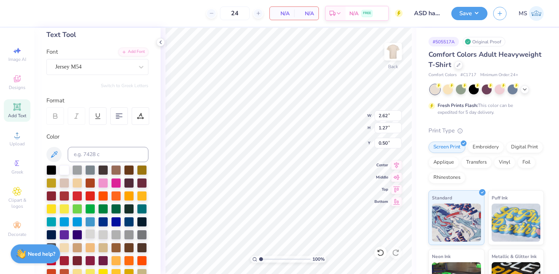
scroll to position [0, 0]
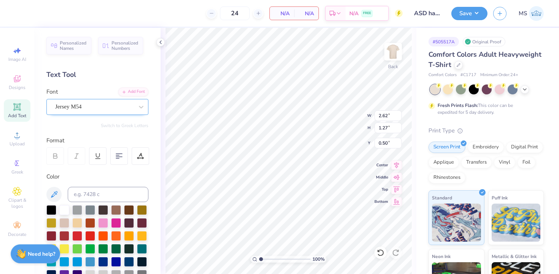
click at [87, 104] on div "Jersey M54" at bounding box center [94, 107] width 80 height 12
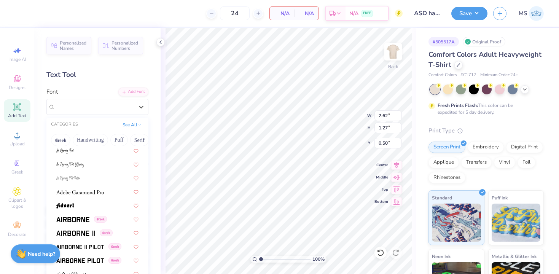
scroll to position [127, 0]
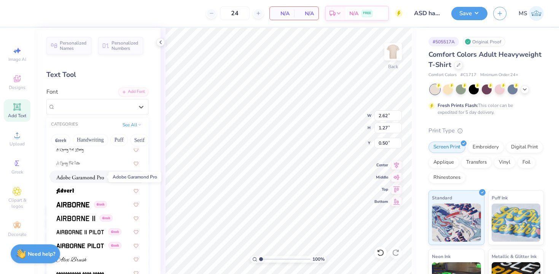
click at [99, 175] on img at bounding box center [80, 177] width 48 height 5
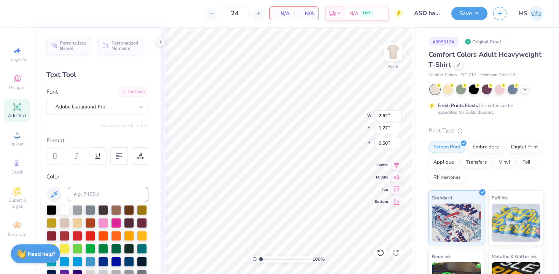
type input "2.94"
type input "1.19"
type input "0.54"
click at [102, 106] on div "Adobe Garamond Pro" at bounding box center [94, 107] width 80 height 12
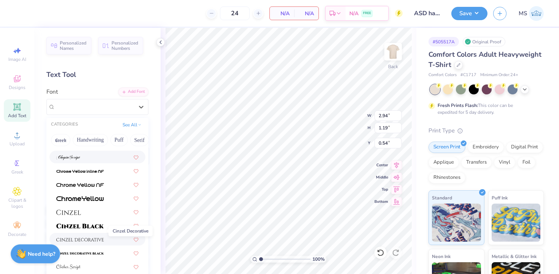
scroll to position [899, 0]
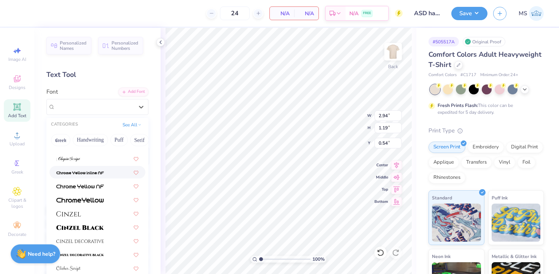
click at [90, 168] on span at bounding box center [80, 172] width 48 height 8
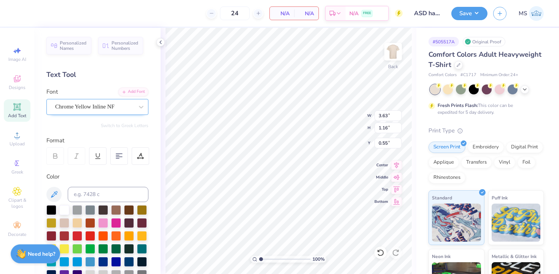
click at [96, 108] on div "Chrome Yellow Inline NF" at bounding box center [94, 107] width 80 height 12
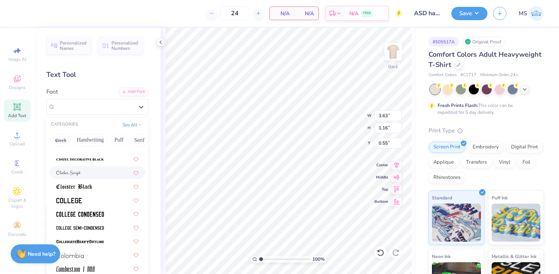
scroll to position [996, 0]
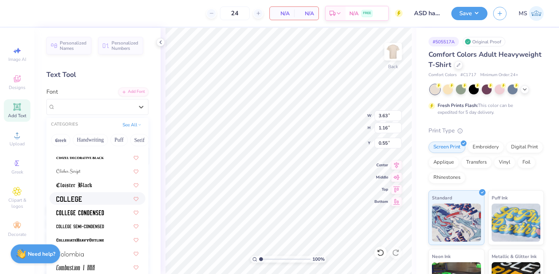
click at [90, 194] on div at bounding box center [97, 198] width 96 height 13
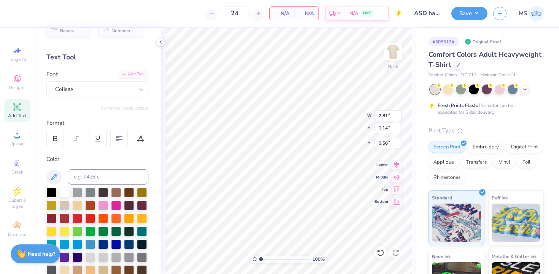
scroll to position [19, 0]
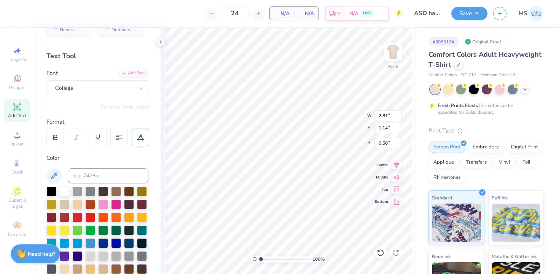
click at [141, 135] on icon at bounding box center [140, 136] width 3 height 4
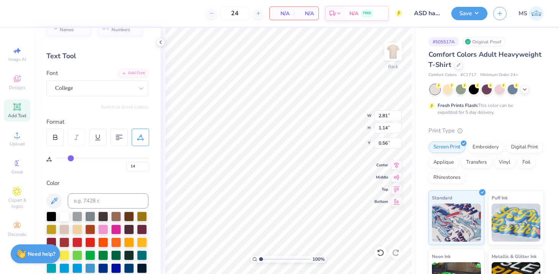
drag, startPoint x: 58, startPoint y: 159, endPoint x: 71, endPoint y: 159, distance: 13.3
click at [71, 159] on input "range" at bounding box center [103, 158] width 94 height 1
drag, startPoint x: 71, startPoint y: 158, endPoint x: 86, endPoint y: 158, distance: 15.2
click at [86, 158] on input "range" at bounding box center [103, 158] width 94 height 1
click at [100, 91] on div "College" at bounding box center [94, 88] width 80 height 12
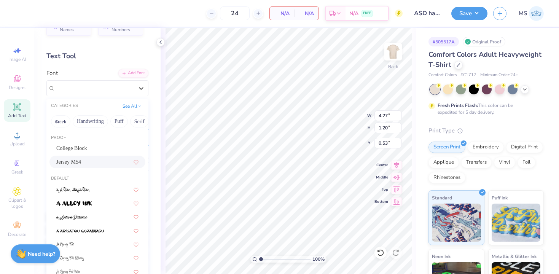
click at [89, 159] on div "Jersey M54" at bounding box center [97, 162] width 82 height 8
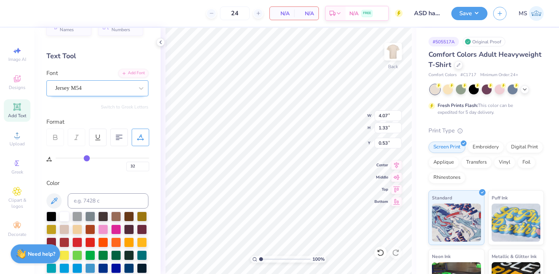
click at [102, 89] on div "Jersey M54" at bounding box center [94, 88] width 80 height 12
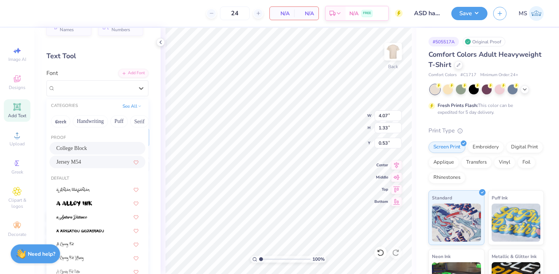
click at [95, 145] on div "College Block" at bounding box center [97, 148] width 82 height 8
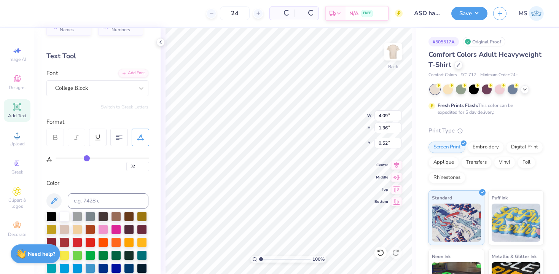
click at [91, 96] on div "Personalized Names Personalized Numbers Text Tool Add Font Font College Block S…" at bounding box center [97, 151] width 126 height 246
click at [91, 86] on div "College Block" at bounding box center [94, 88] width 80 height 12
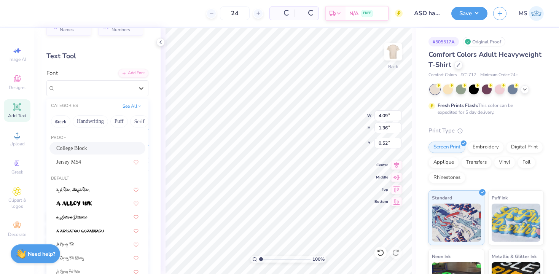
click at [80, 169] on div "[GEOGRAPHIC_DATA]" at bounding box center [97, 152] width 102 height 41
click at [80, 164] on span "Jersey M54" at bounding box center [68, 162] width 25 height 8
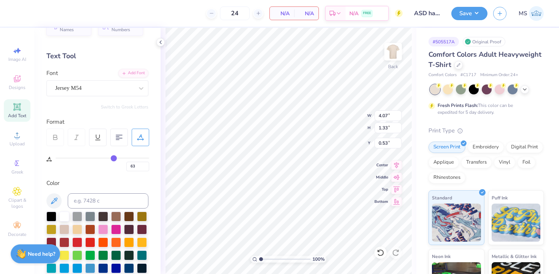
drag, startPoint x: 86, startPoint y: 157, endPoint x: 114, endPoint y: 156, distance: 27.8
click at [114, 158] on input "range" at bounding box center [103, 158] width 94 height 1
drag, startPoint x: 115, startPoint y: 157, endPoint x: 138, endPoint y: 160, distance: 23.0
click at [138, 159] on input "range" at bounding box center [103, 158] width 94 height 1
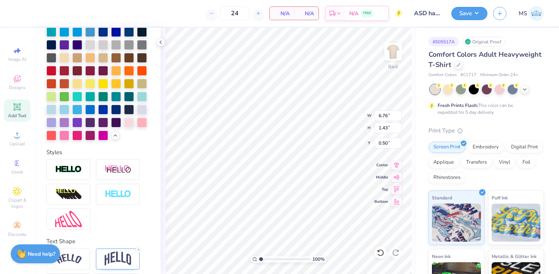
scroll to position [284, 0]
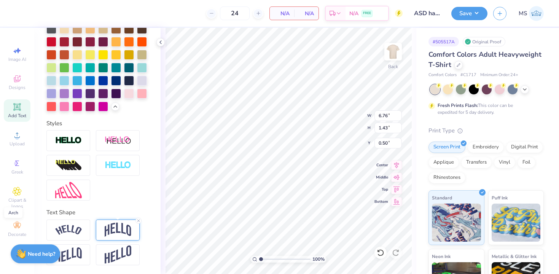
click at [115, 228] on img at bounding box center [118, 230] width 27 height 14
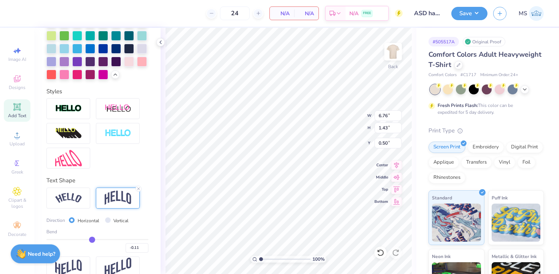
scroll to position [328, 0]
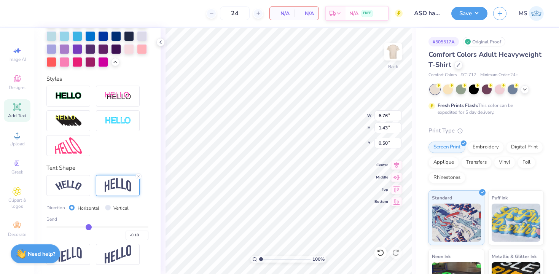
drag, startPoint x: 94, startPoint y: 225, endPoint x: 89, endPoint y: 225, distance: 4.9
click at [89, 226] on input "range" at bounding box center [97, 226] width 102 height 1
drag, startPoint x: 88, startPoint y: 227, endPoint x: 81, endPoint y: 226, distance: 7.6
click at [81, 226] on input "range" at bounding box center [97, 226] width 102 height 1
drag, startPoint x: 81, startPoint y: 226, endPoint x: 98, endPoint y: 225, distance: 17.5
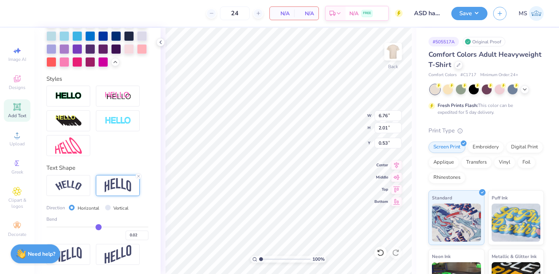
click at [98, 226] on input "range" at bounding box center [97, 226] width 102 height 1
drag, startPoint x: 98, startPoint y: 225, endPoint x: 94, endPoint y: 225, distance: 4.6
click at [94, 226] on input "range" at bounding box center [97, 226] width 102 height 1
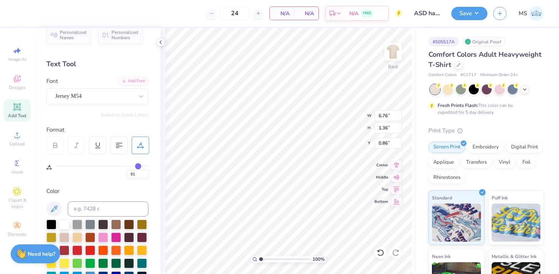
scroll to position [0, 0]
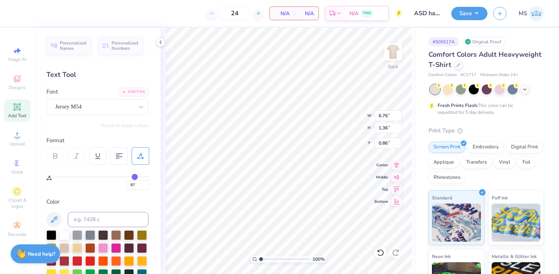
drag, startPoint x: 140, startPoint y: 177, endPoint x: 134, endPoint y: 177, distance: 5.7
click at [134, 177] on input "range" at bounding box center [103, 176] width 94 height 1
drag, startPoint x: 134, startPoint y: 177, endPoint x: 123, endPoint y: 177, distance: 11.4
click at [123, 177] on input "range" at bounding box center [103, 176] width 94 height 1
drag, startPoint x: 123, startPoint y: 177, endPoint x: 110, endPoint y: 177, distance: 12.9
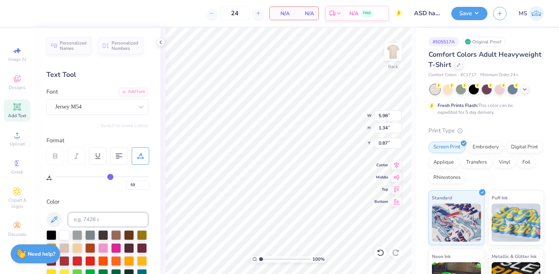
click at [110, 177] on input "range" at bounding box center [103, 176] width 94 height 1
drag, startPoint x: 110, startPoint y: 177, endPoint x: 102, endPoint y: 177, distance: 7.6
click at [102, 177] on input "range" at bounding box center [103, 176] width 94 height 1
drag, startPoint x: 102, startPoint y: 177, endPoint x: 88, endPoint y: 177, distance: 14.1
click at [88, 177] on input "range" at bounding box center [103, 176] width 94 height 1
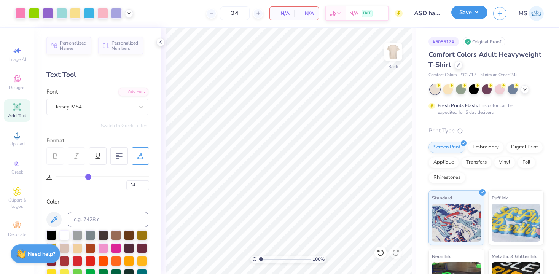
click at [467, 17] on button "Save" at bounding box center [469, 12] width 36 height 13
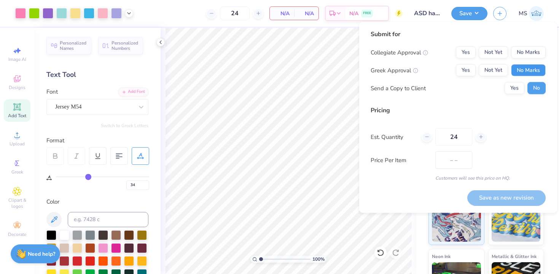
click at [518, 67] on button "No Marks" at bounding box center [528, 70] width 35 height 12
click at [530, 43] on div "Submit for Collegiate Approval Yes Not Yet No Marks Greek Approval Yes Not Yet …" at bounding box center [458, 65] width 175 height 70
click at [530, 49] on button "No Marks" at bounding box center [528, 52] width 35 height 12
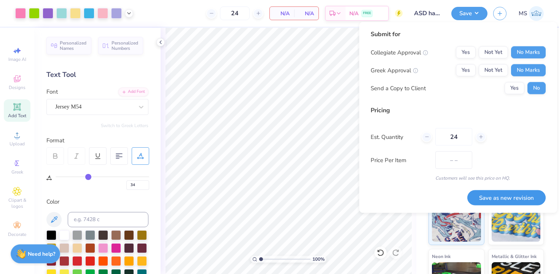
click at [509, 203] on button "Save as new revision" at bounding box center [506, 198] width 78 height 16
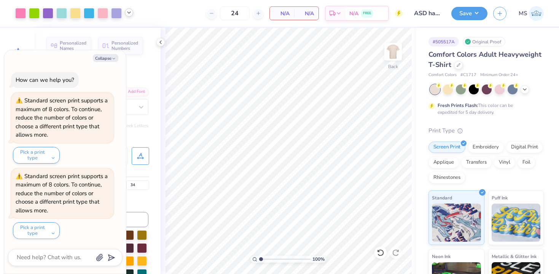
click at [131, 14] on icon at bounding box center [129, 13] width 6 height 6
click at [132, 32] on div at bounding box center [129, 32] width 11 height 11
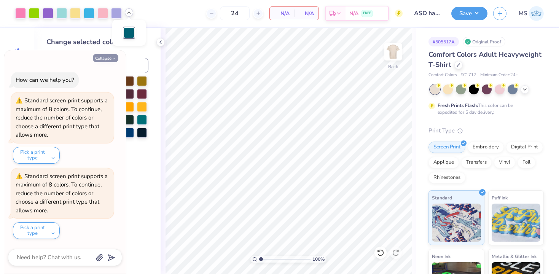
click at [116, 56] on icon "button" at bounding box center [114, 58] width 5 height 5
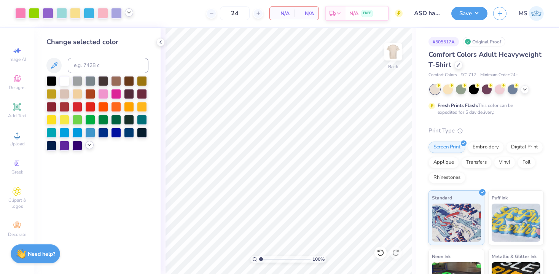
click at [87, 147] on icon at bounding box center [89, 145] width 6 height 6
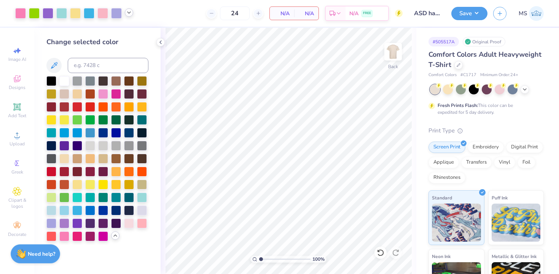
click at [129, 13] on polyline at bounding box center [128, 13] width 3 height 2
click at [88, 67] on input at bounding box center [108, 65] width 81 height 15
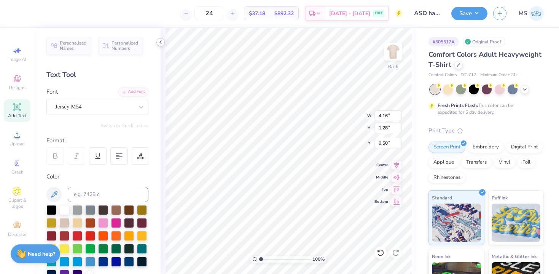
click at [161, 43] on icon at bounding box center [161, 42] width 6 height 6
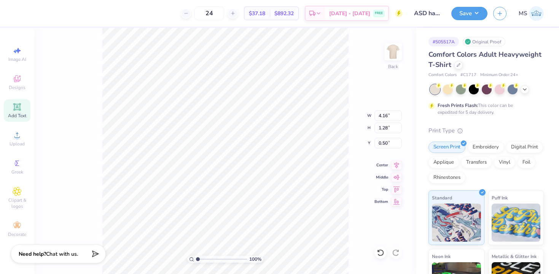
click at [14, 17] on div at bounding box center [7, 13] width 15 height 27
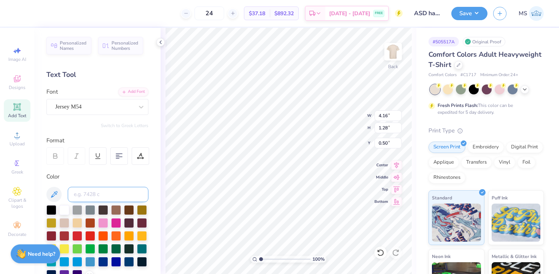
click at [87, 198] on input at bounding box center [108, 194] width 81 height 15
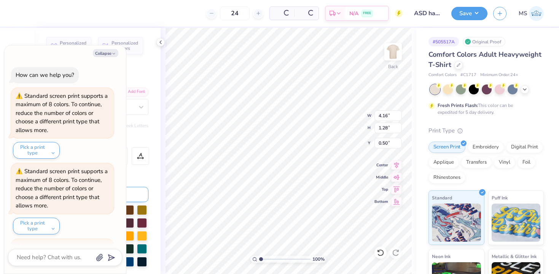
scroll to position [71, 0]
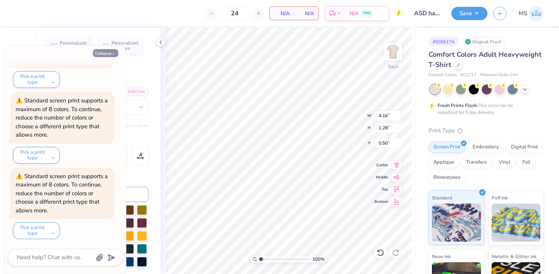
click at [100, 53] on button "Collapse" at bounding box center [105, 53] width 25 height 8
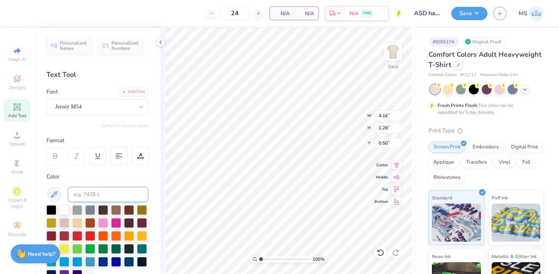
click at [91, 194] on input at bounding box center [108, 194] width 81 height 15
click at [159, 45] on div at bounding box center [160, 42] width 8 height 8
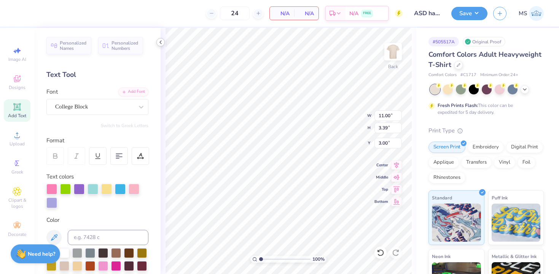
click at [161, 39] on div at bounding box center [160, 42] width 8 height 8
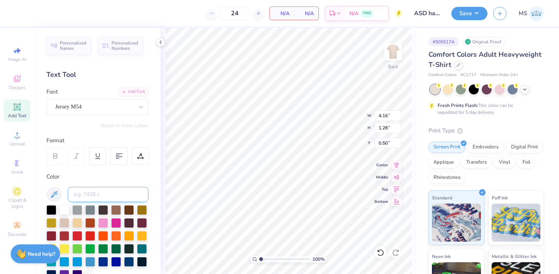
click at [96, 197] on input at bounding box center [108, 194] width 81 height 15
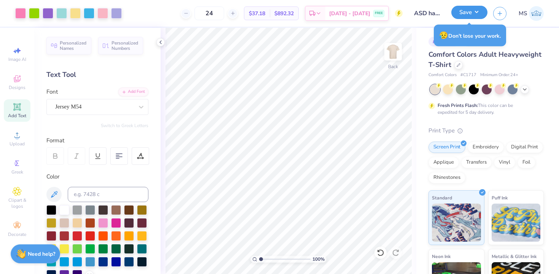
click at [465, 12] on button "Save" at bounding box center [469, 12] width 36 height 13
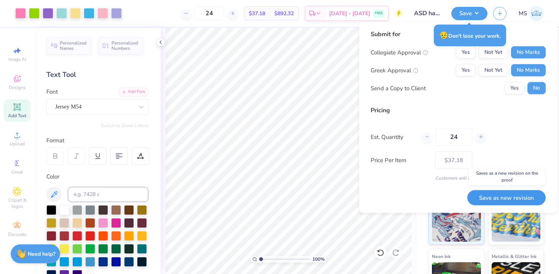
click at [512, 197] on button "Save as new revision" at bounding box center [506, 198] width 78 height 16
